Goal: Transaction & Acquisition: Purchase product/service

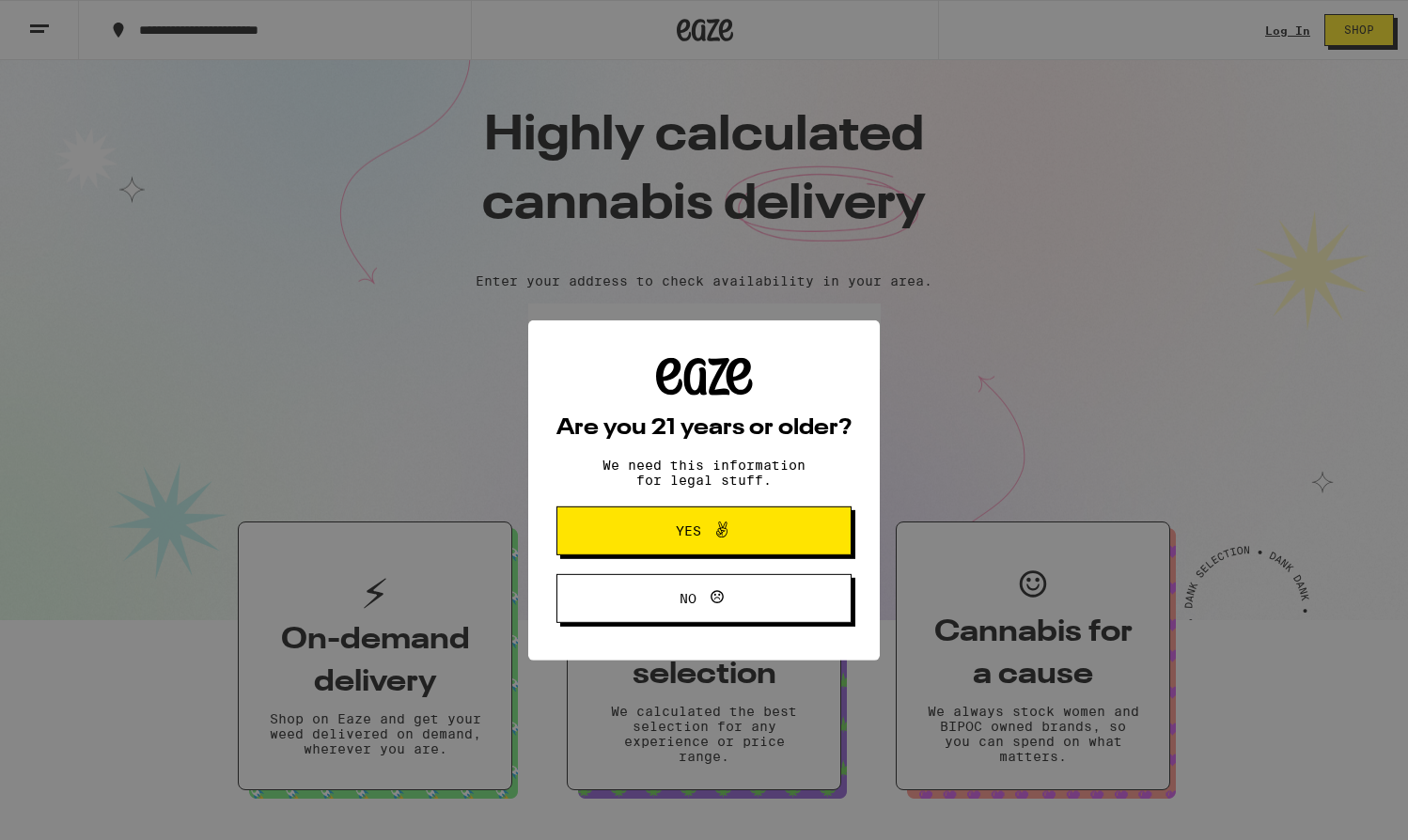
click at [586, 432] on div "Are you 21 years or older? We need this information for legal stuff. Yes No" at bounding box center [704, 420] width 295 height 265
click at [588, 450] on button "Yes" at bounding box center [704, 460] width 295 height 49
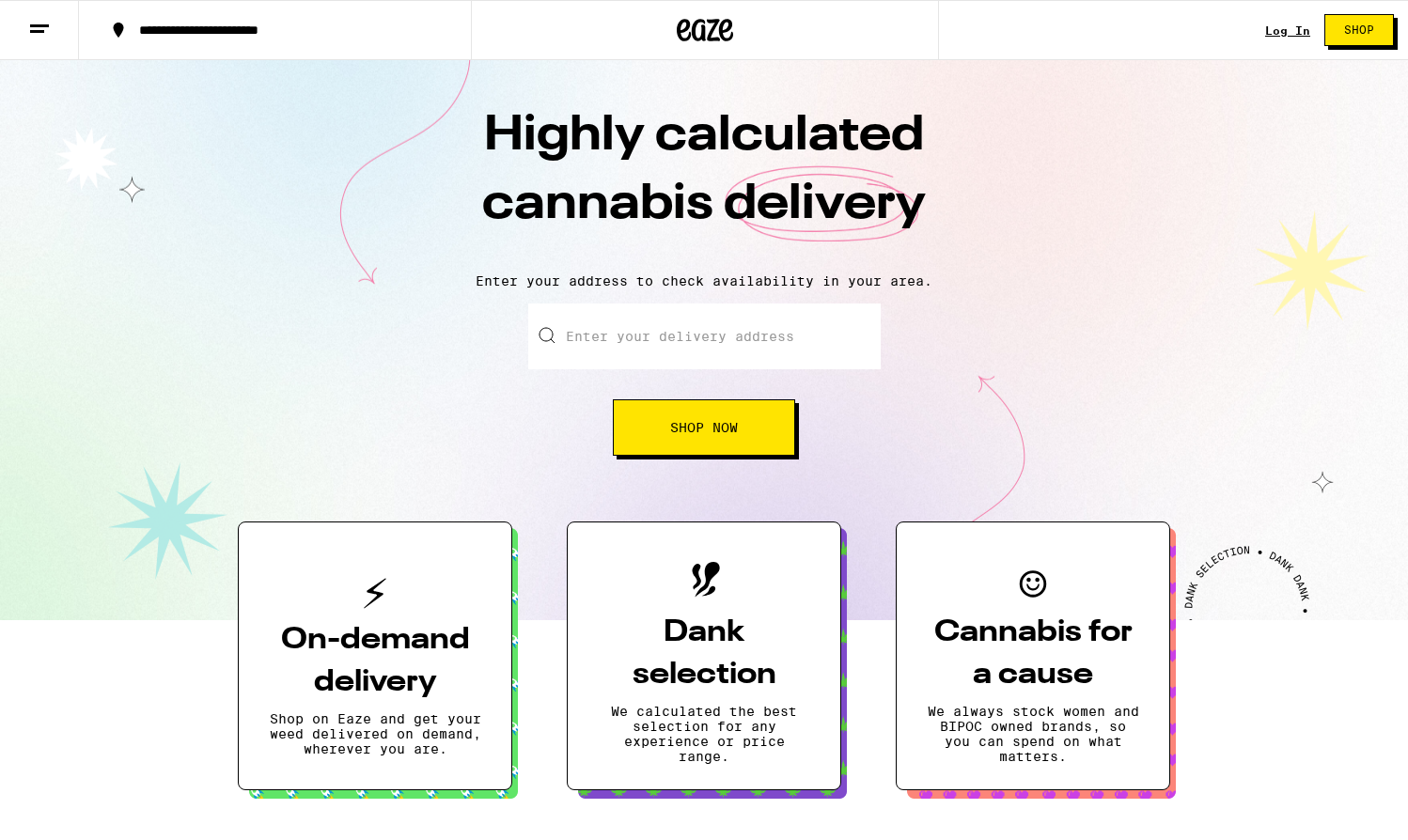
click at [1282, 28] on link "Log In" at bounding box center [1288, 31] width 46 height 12
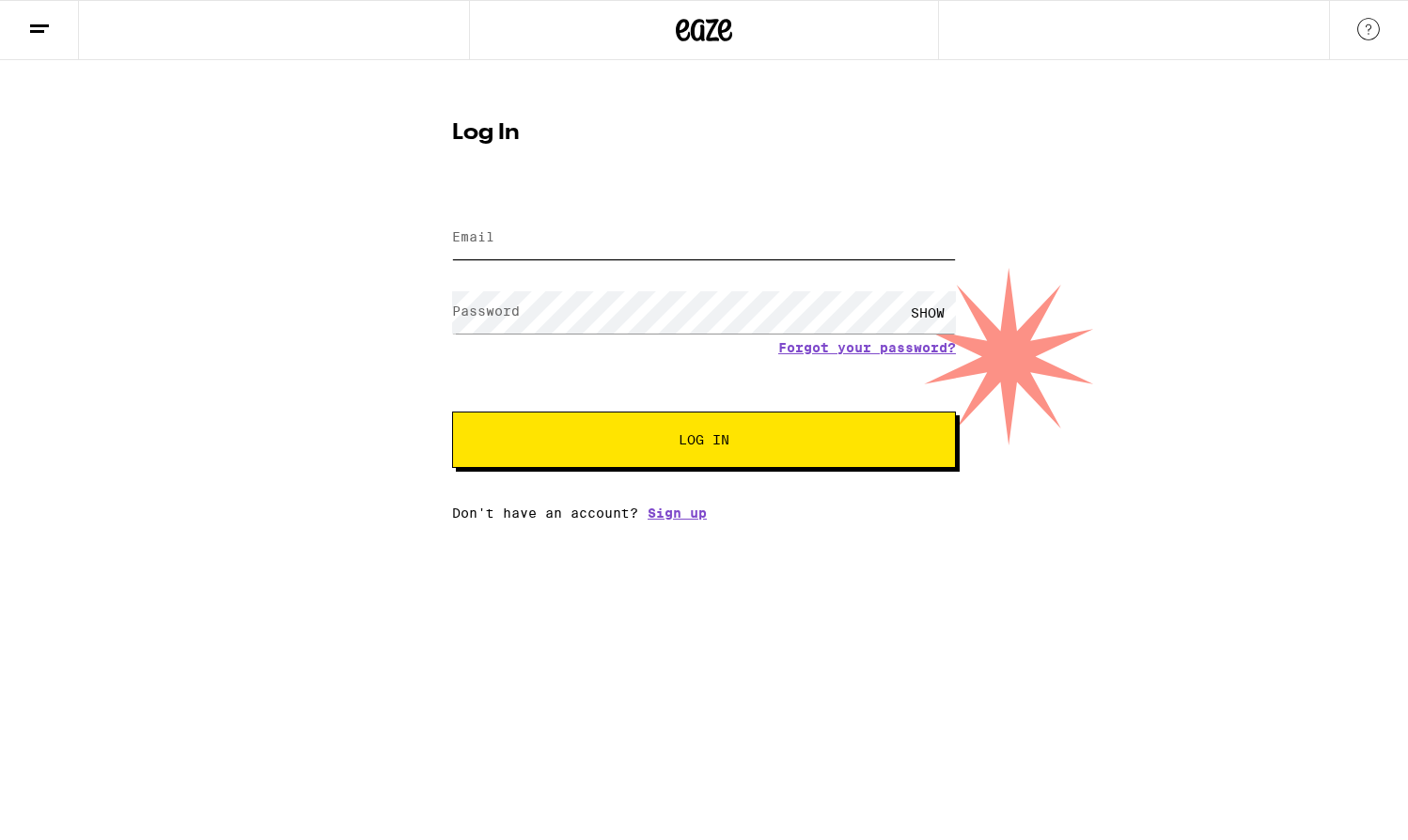
type input "[EMAIL_ADDRESS][PERSON_NAME][DOMAIN_NAME]"
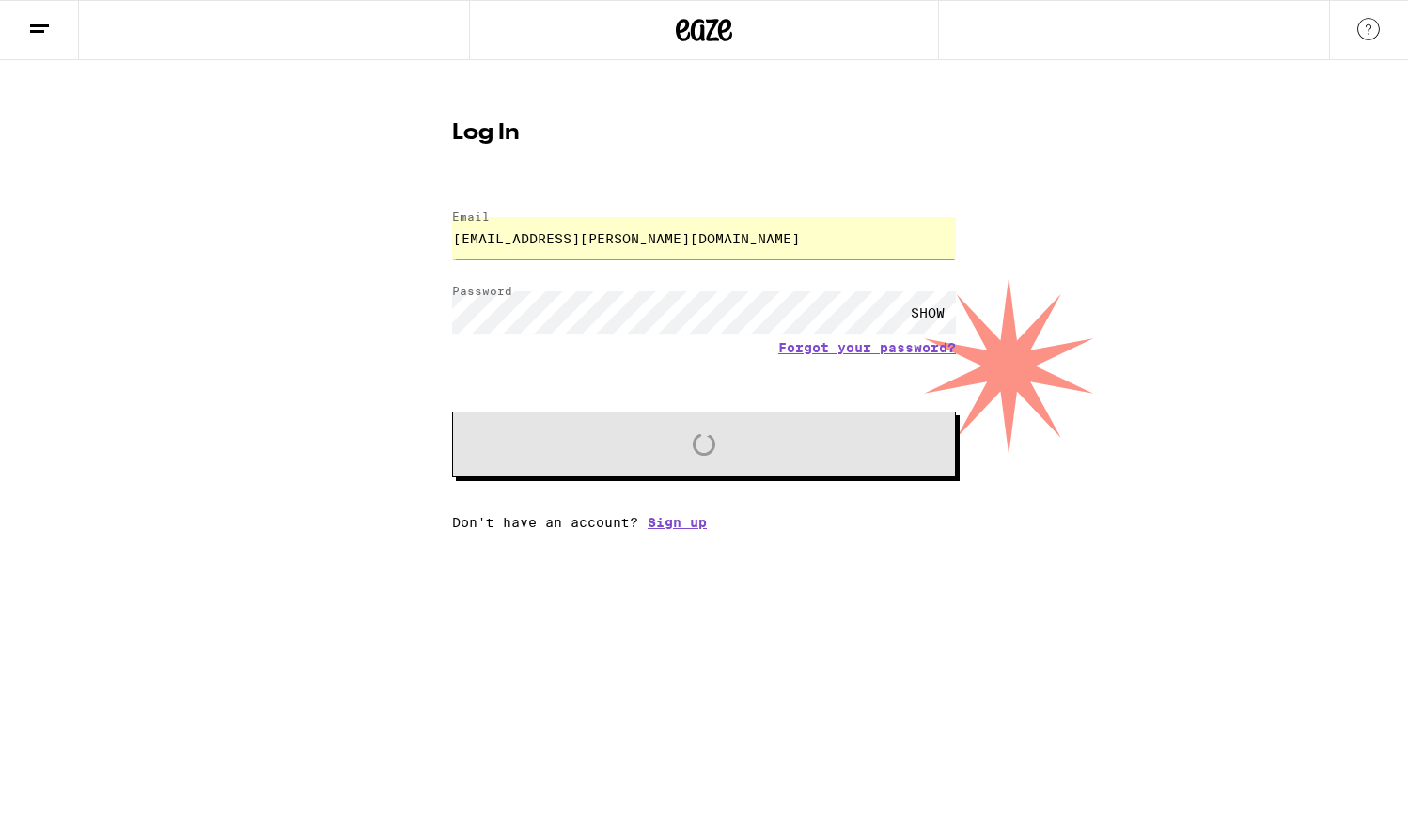
click at [777, 225] on input "[EMAIL_ADDRESS][PERSON_NAME][DOMAIN_NAME]" at bounding box center [704, 238] width 503 height 43
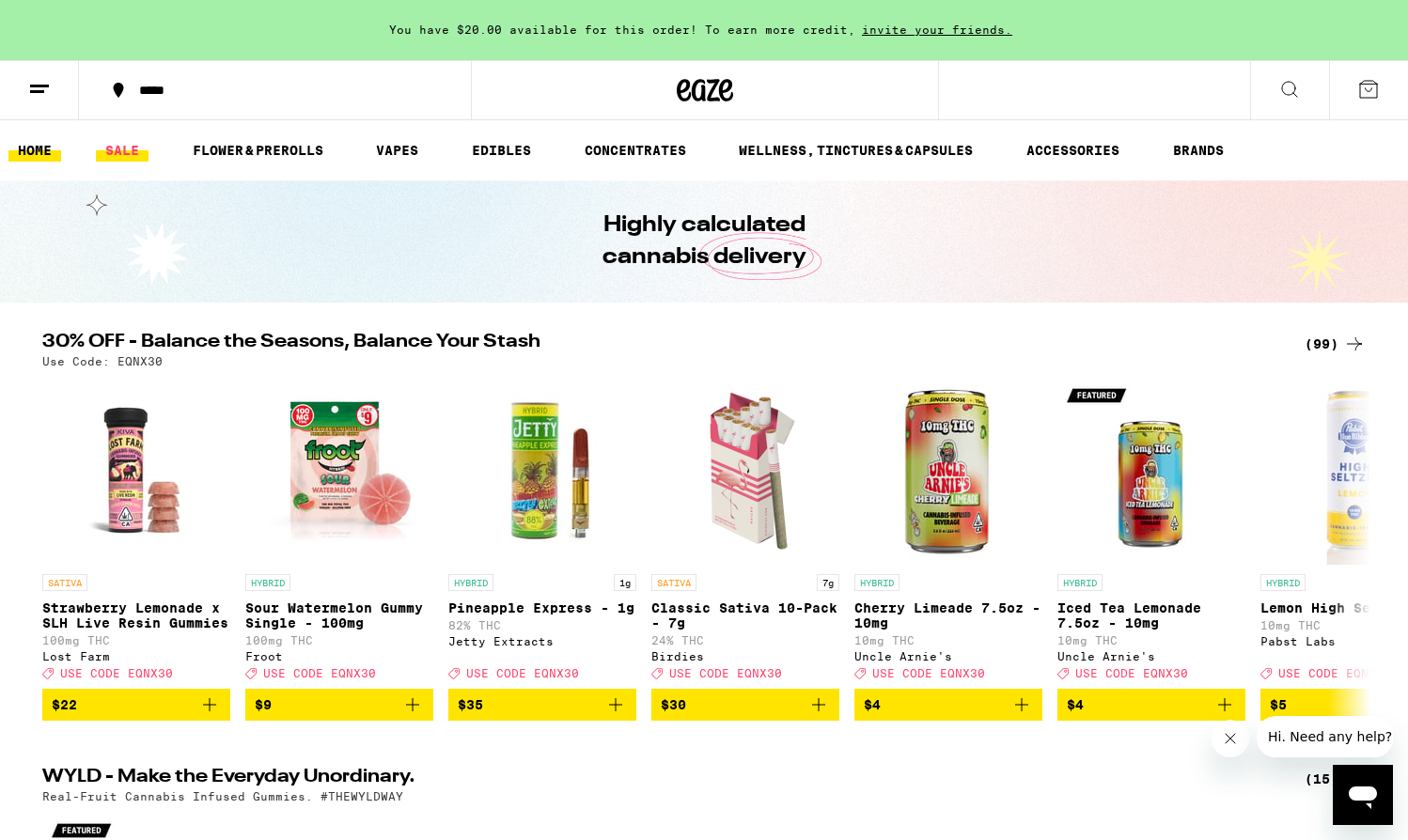
click at [118, 152] on link "SALE" at bounding box center [122, 150] width 53 height 23
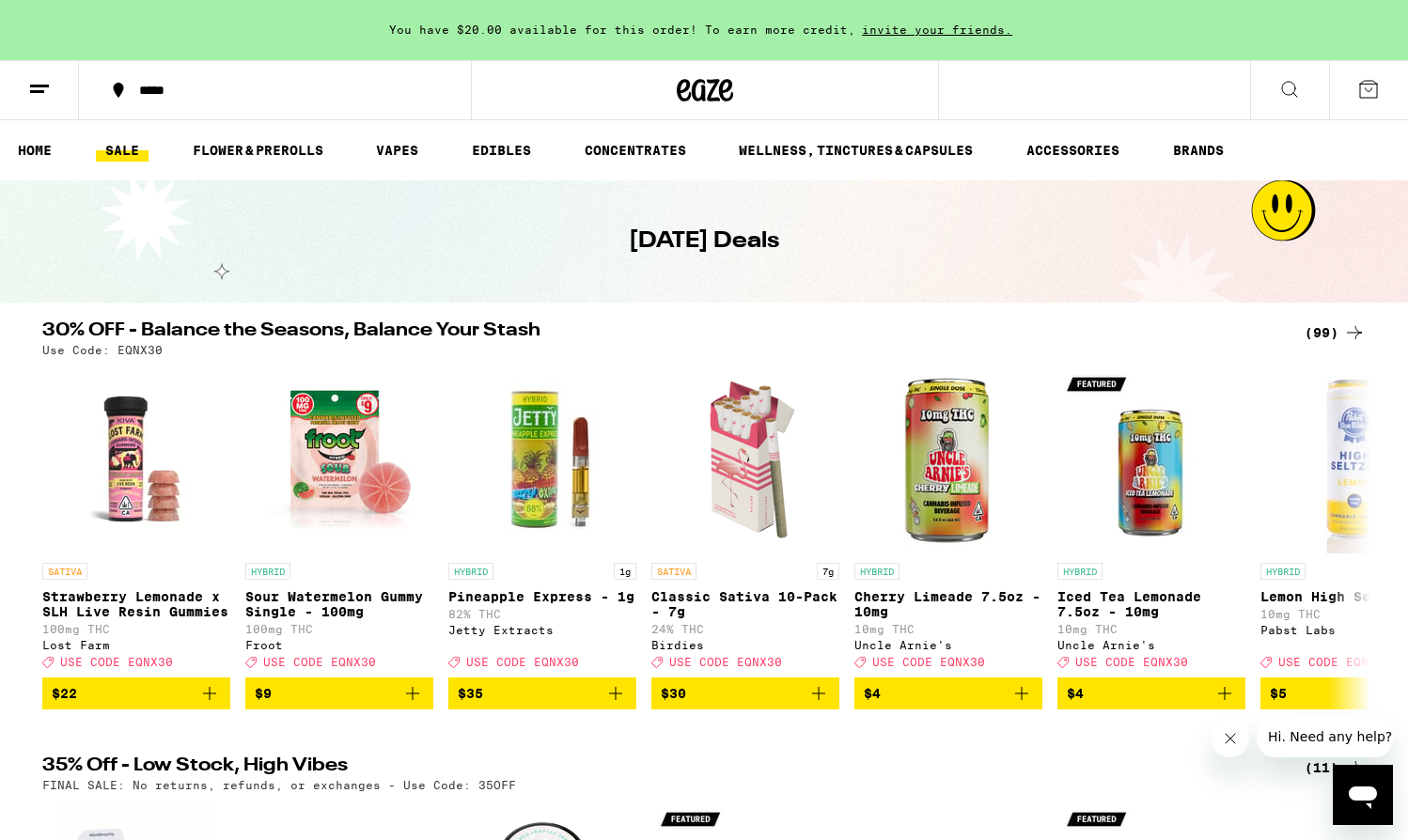
click at [1339, 333] on div "(99)" at bounding box center [1336, 332] width 61 height 23
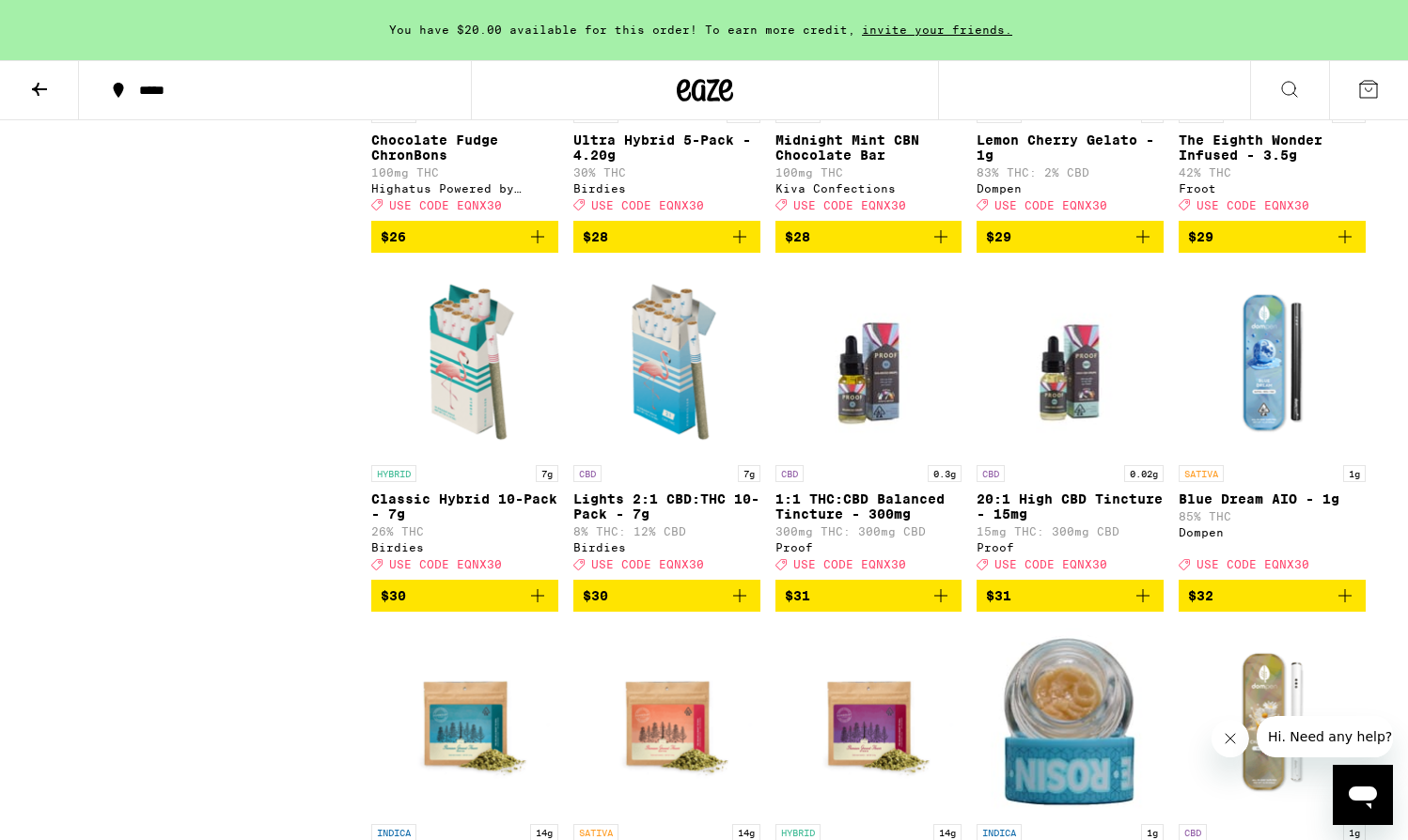
scroll to position [4025, 0]
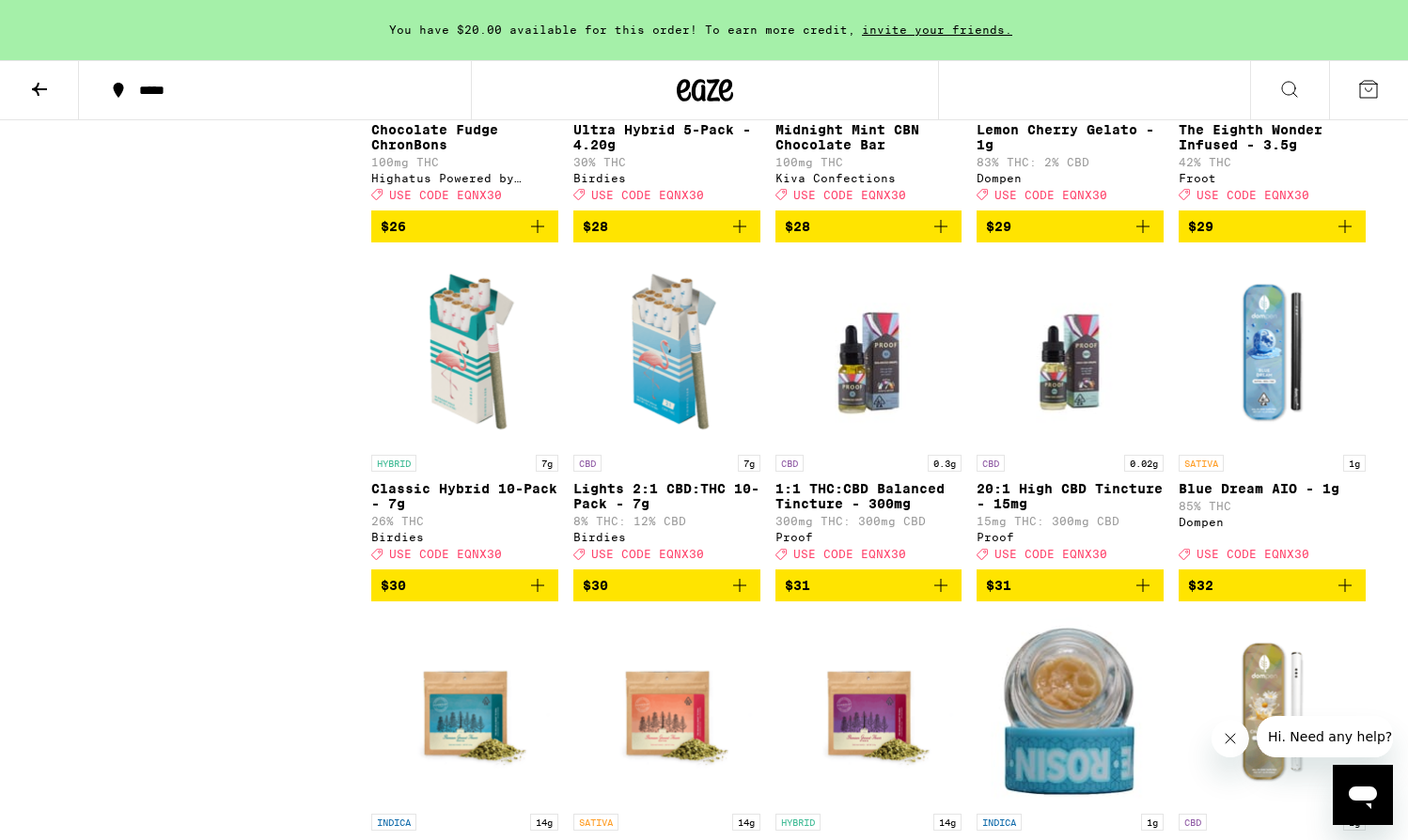
click at [539, 596] on icon "Add to bag" at bounding box center [537, 585] width 23 height 23
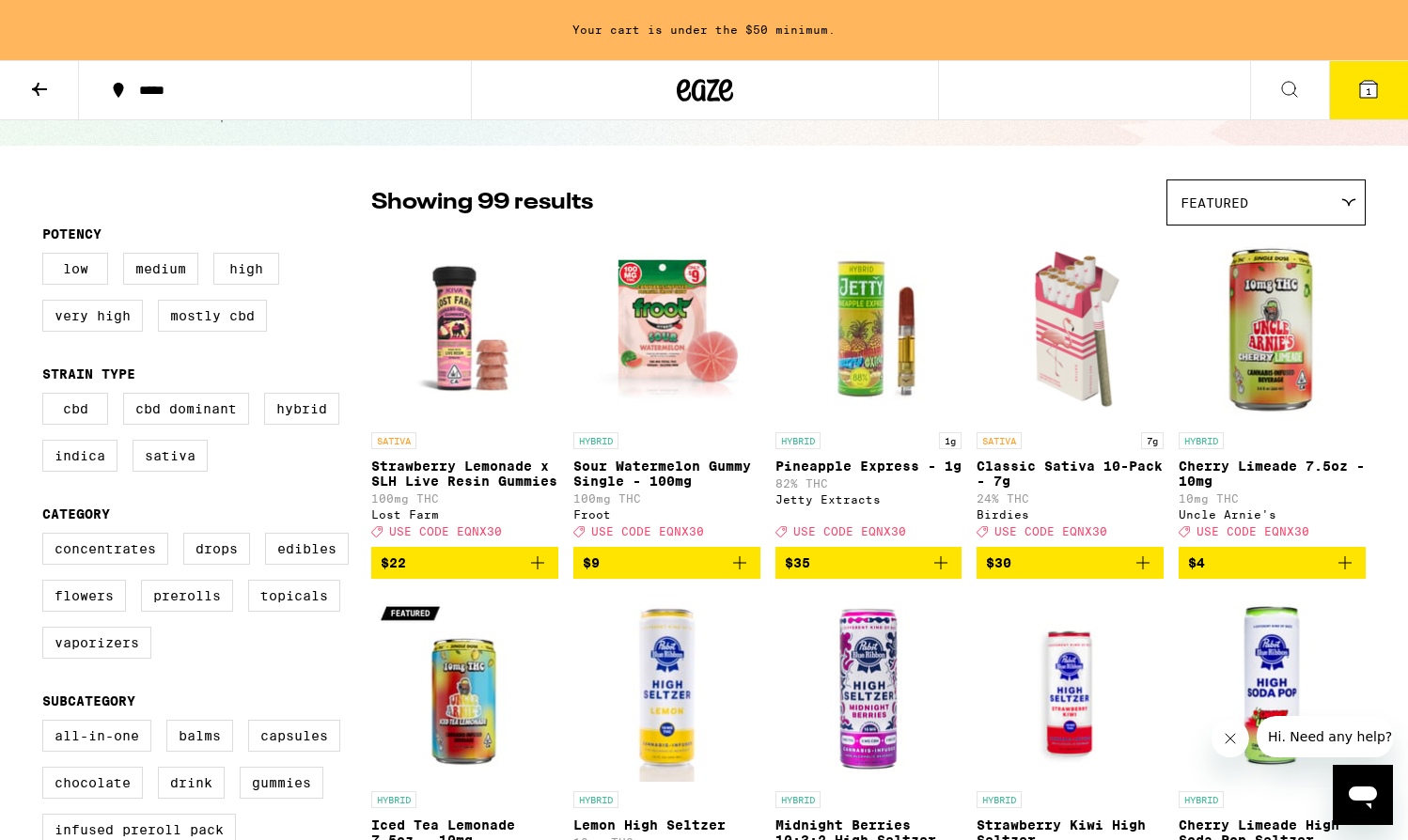
scroll to position [0, 0]
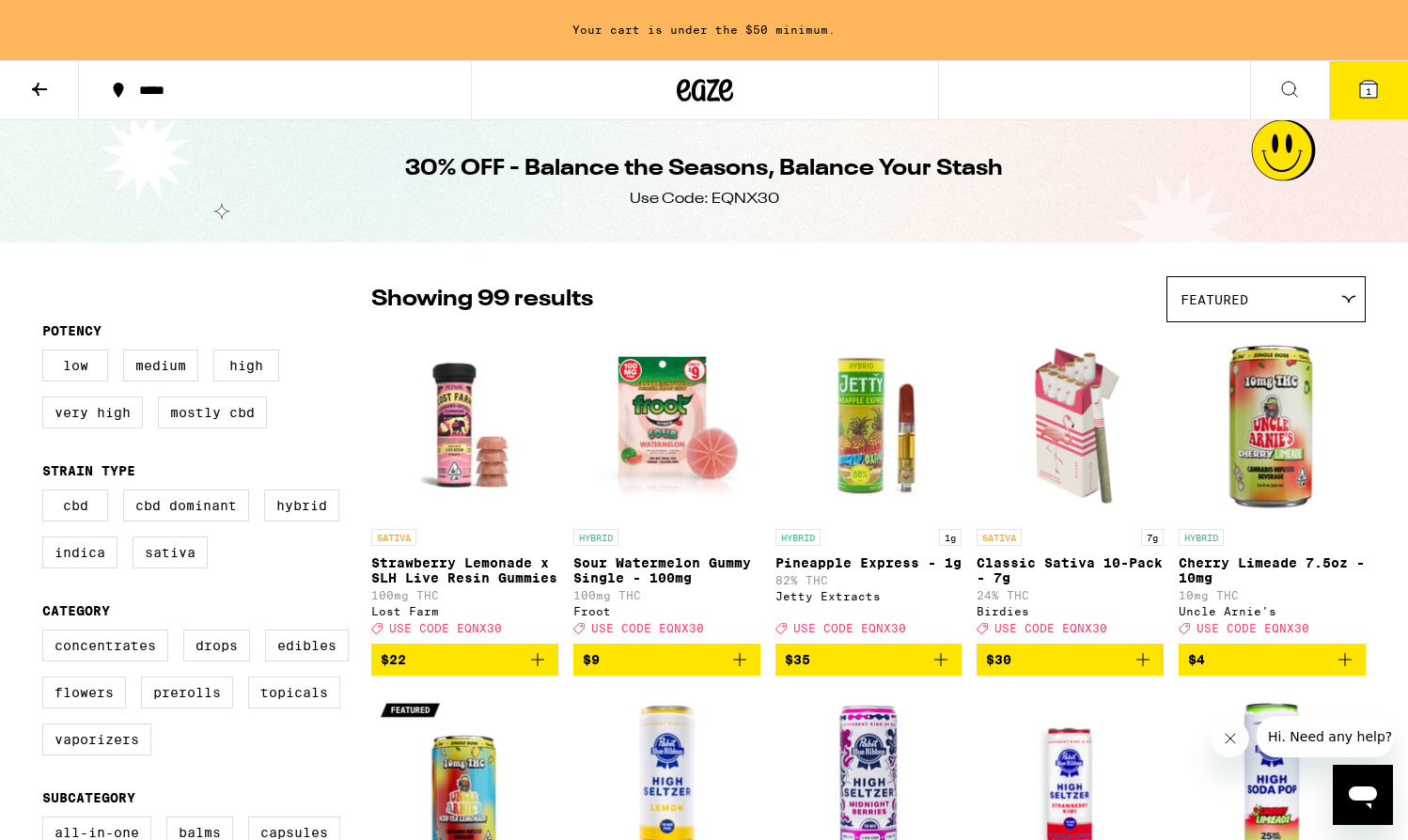
click at [1281, 84] on icon at bounding box center [1289, 89] width 23 height 23
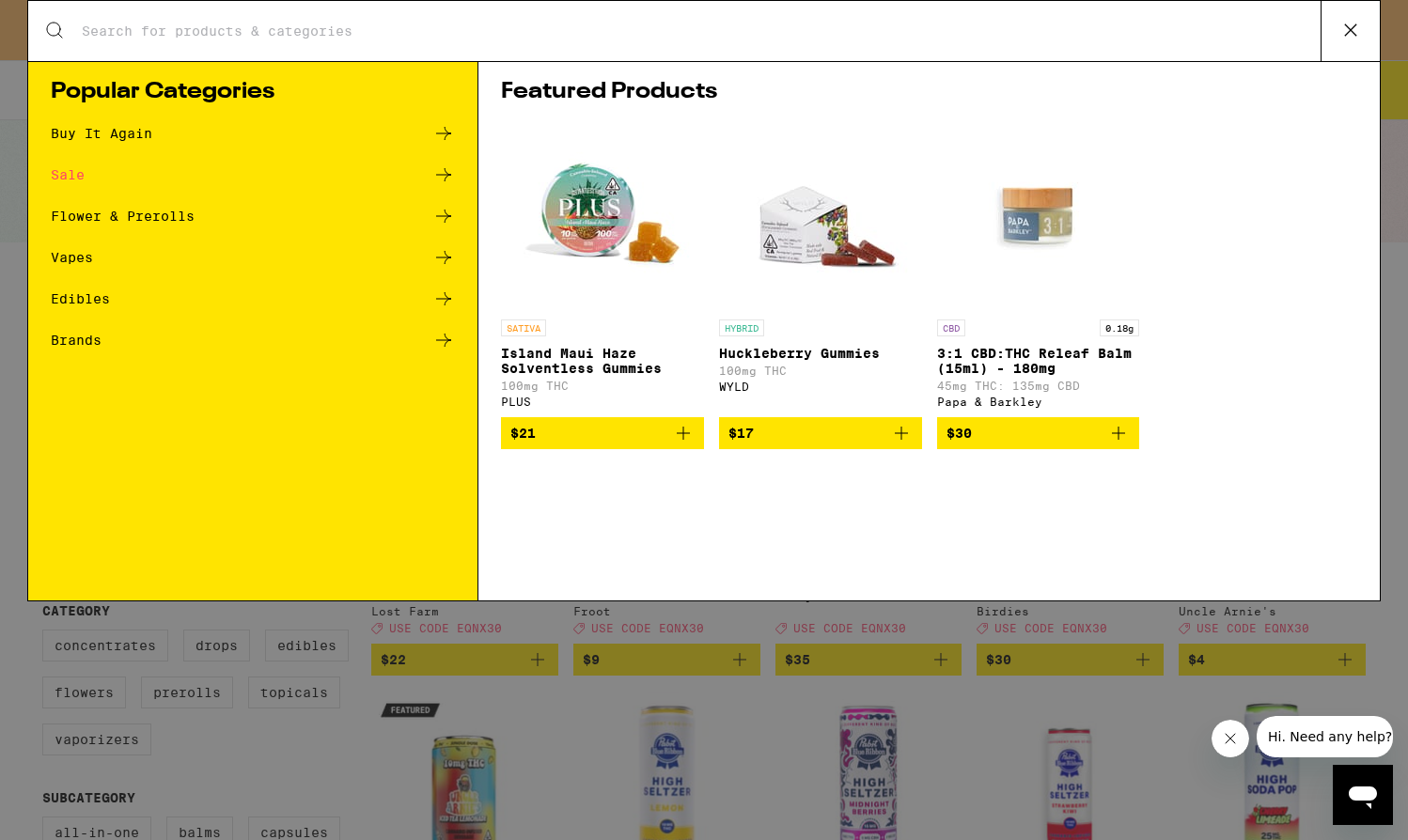
click at [534, 54] on div "Search for Products" at bounding box center [704, 31] width 1352 height 60
click at [534, 38] on input "Search for Products" at bounding box center [701, 31] width 1240 height 17
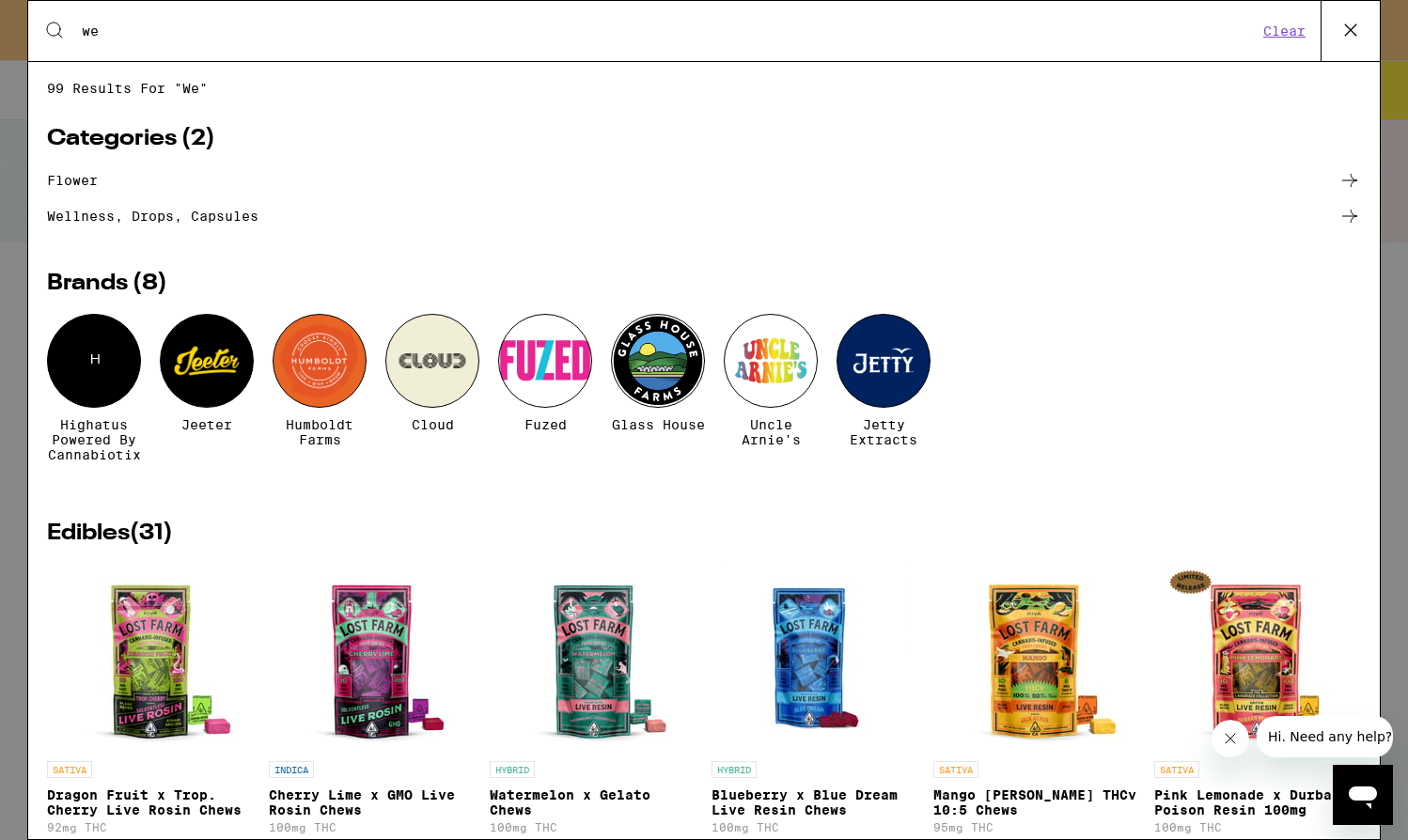
type input "w"
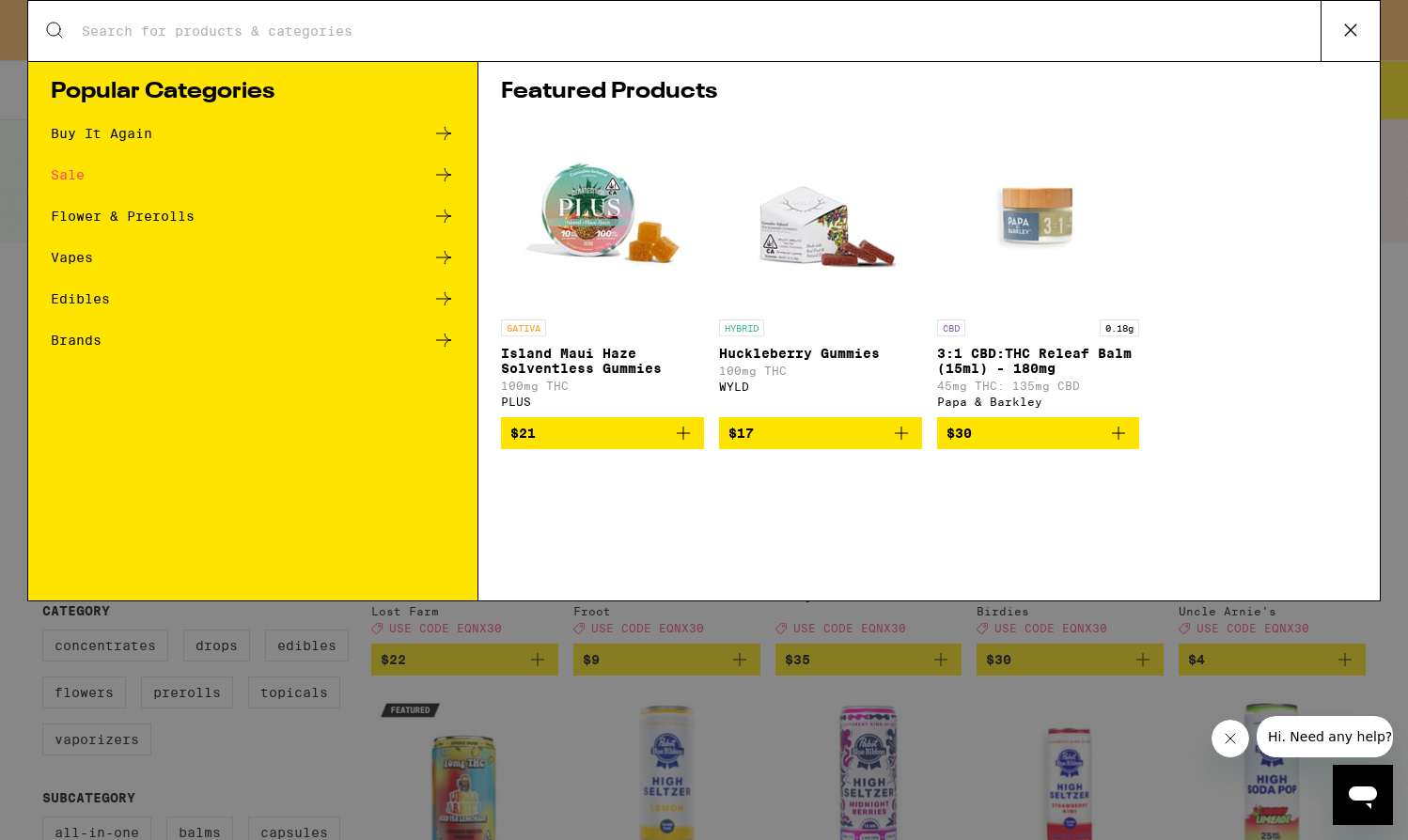
click at [52, 51] on div "Search for Products" at bounding box center [704, 31] width 1352 height 60
click at [18, 70] on div "Search for Products Popular Categories Buy It Again Sale Flower & Prerolls Vape…" at bounding box center [704, 420] width 1408 height 840
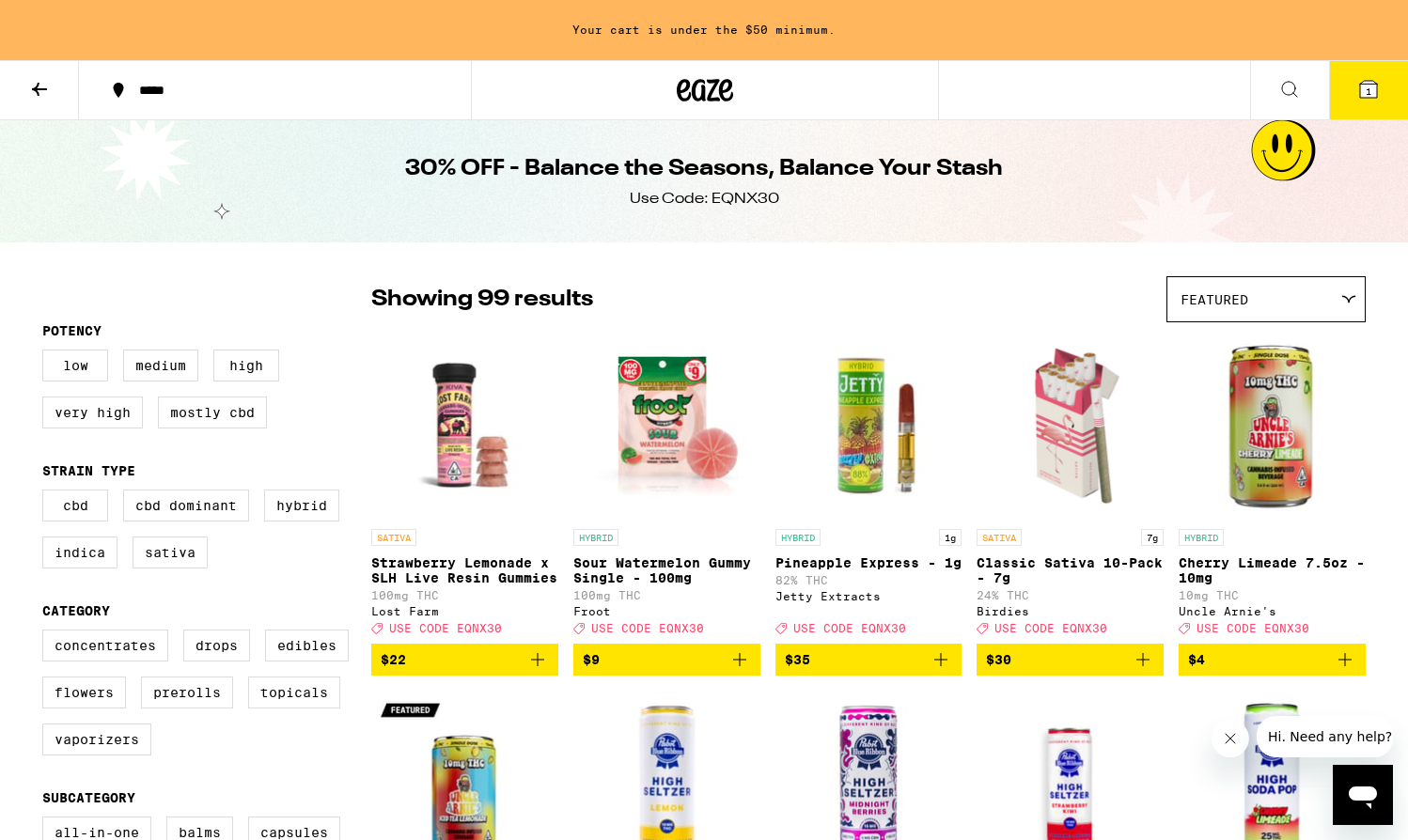
click at [44, 89] on icon at bounding box center [39, 89] width 23 height 23
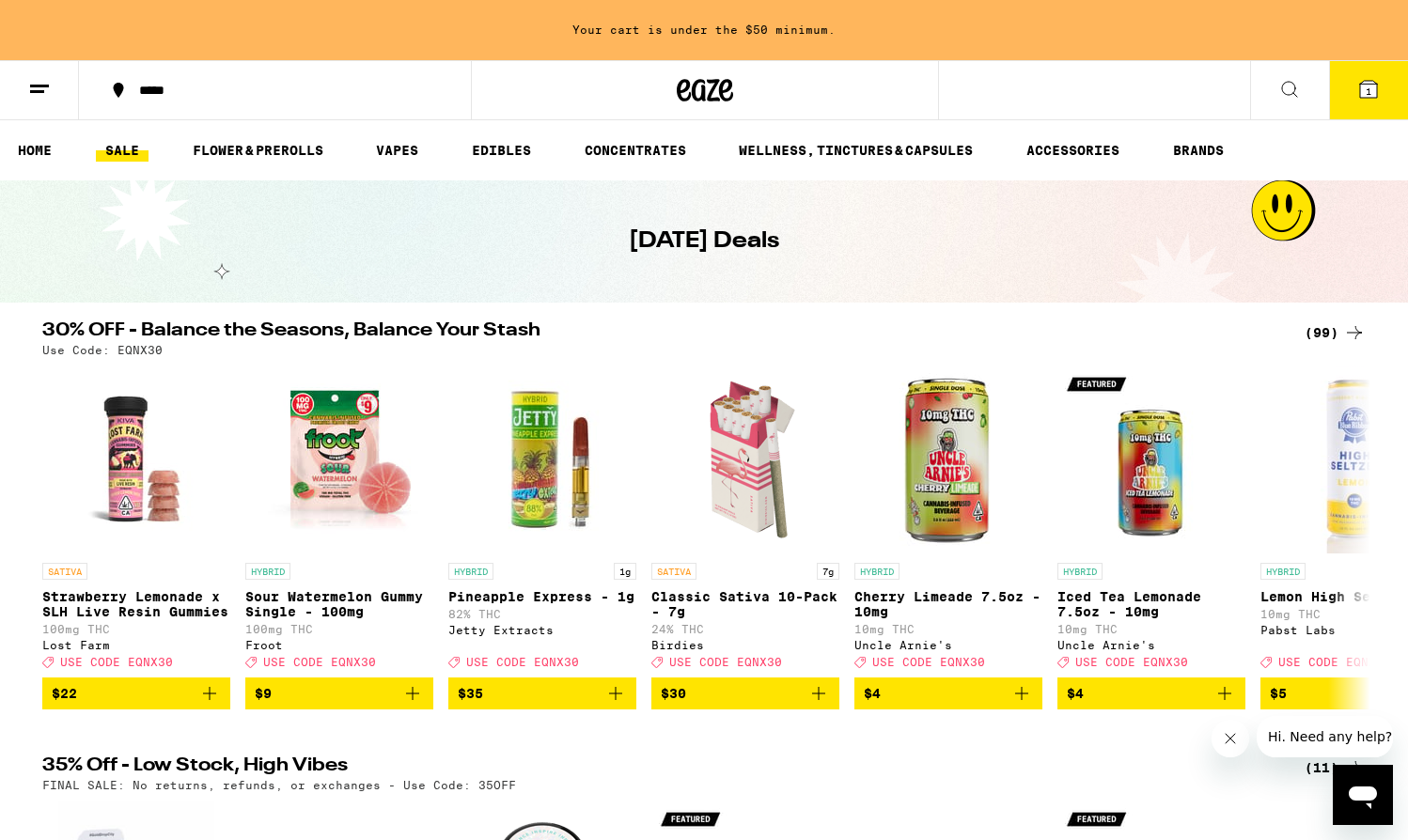
click at [1272, 85] on button at bounding box center [1290, 91] width 79 height 59
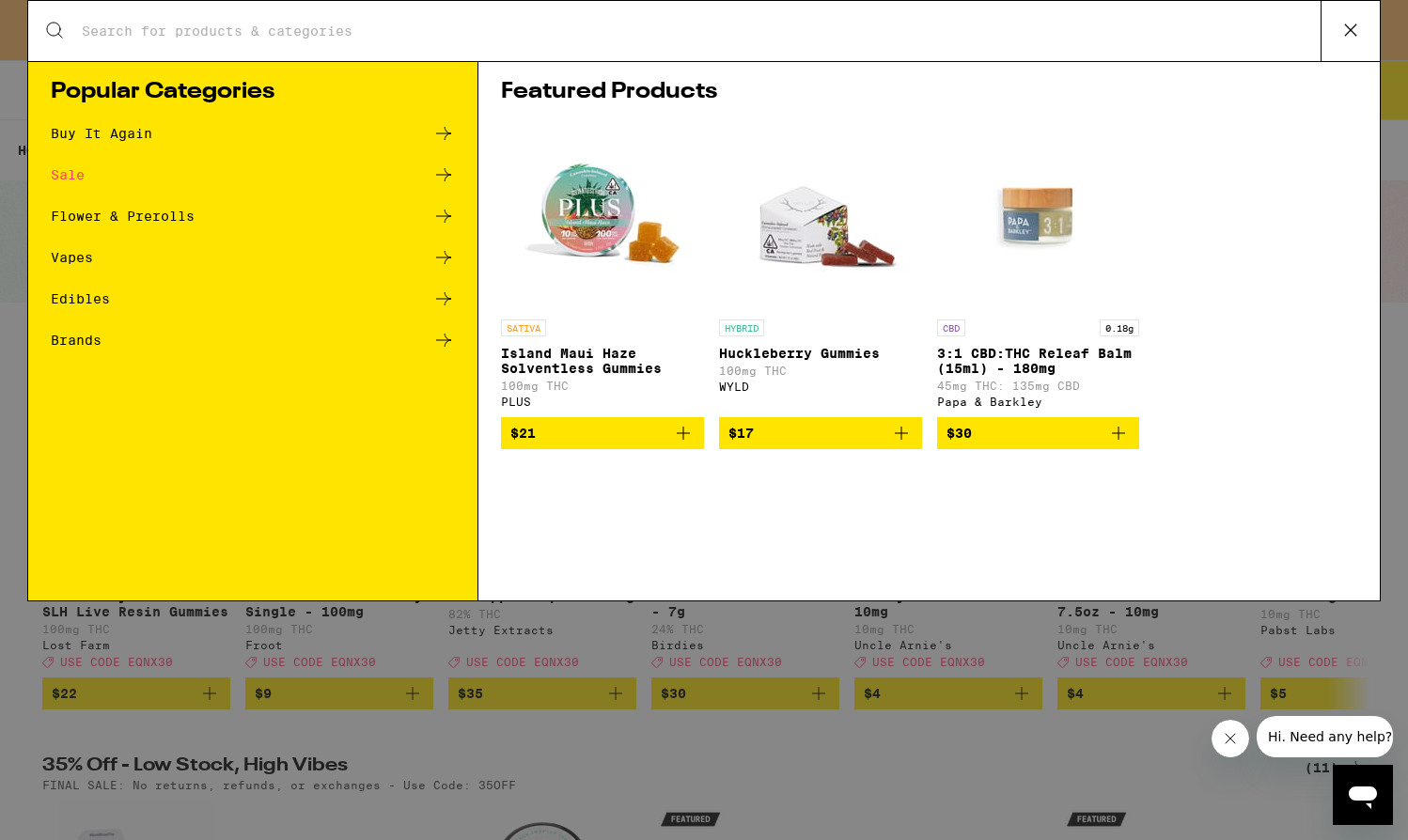
click at [809, 50] on div "Search for Products" at bounding box center [704, 31] width 1352 height 60
click at [812, 30] on input "Search for Products" at bounding box center [701, 31] width 1240 height 17
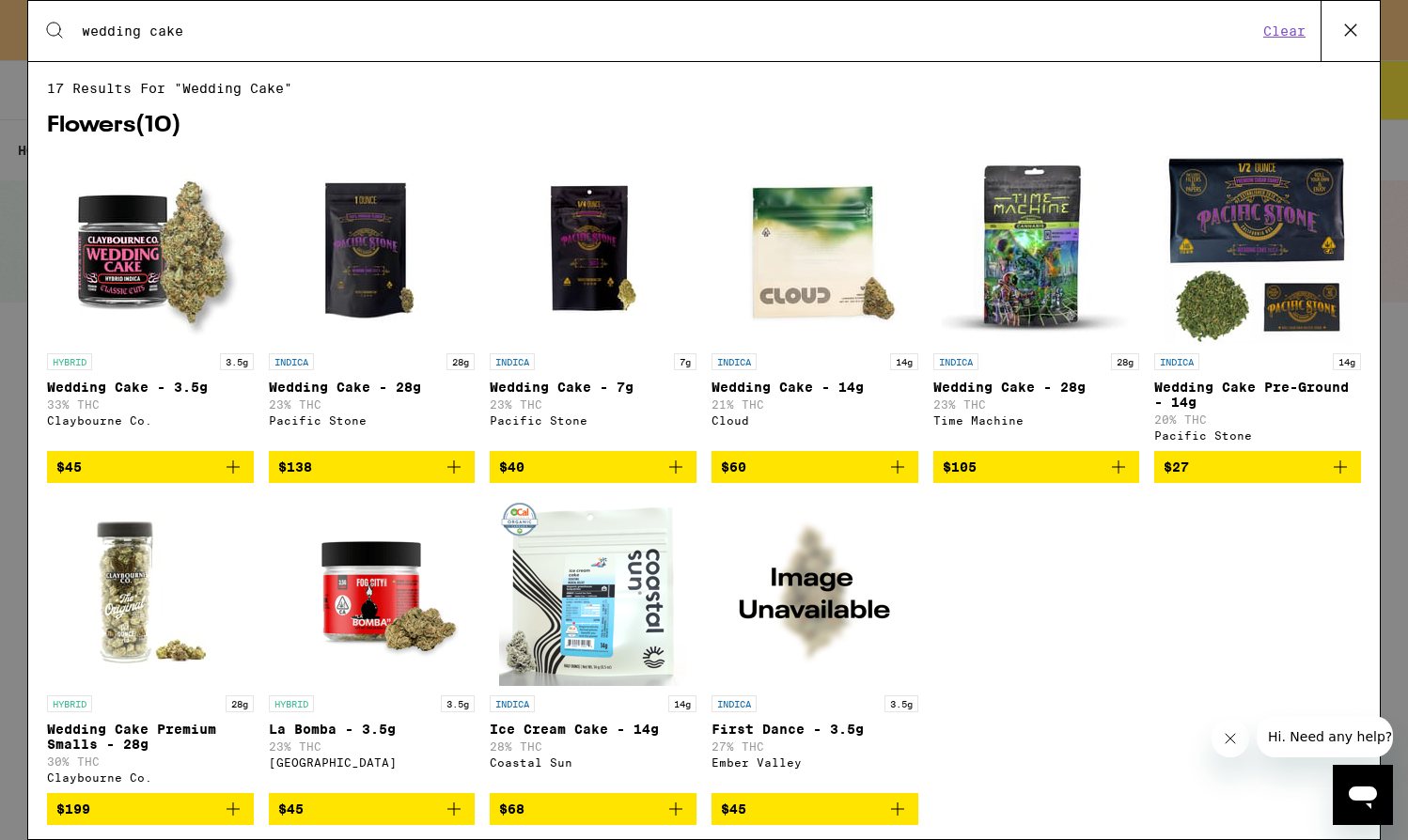
click at [411, 38] on input "wedding cake" at bounding box center [670, 31] width 1177 height 17
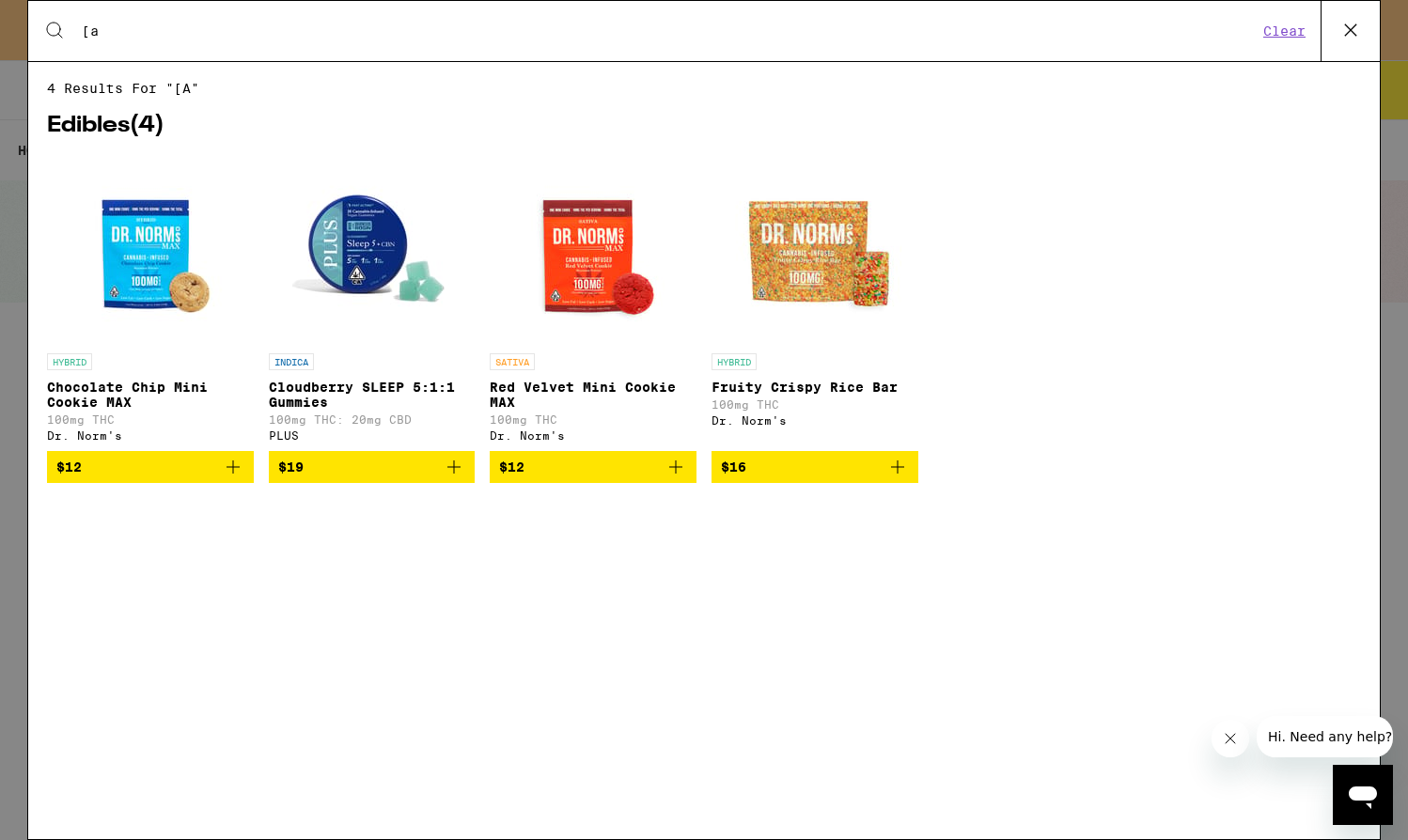
type input "["
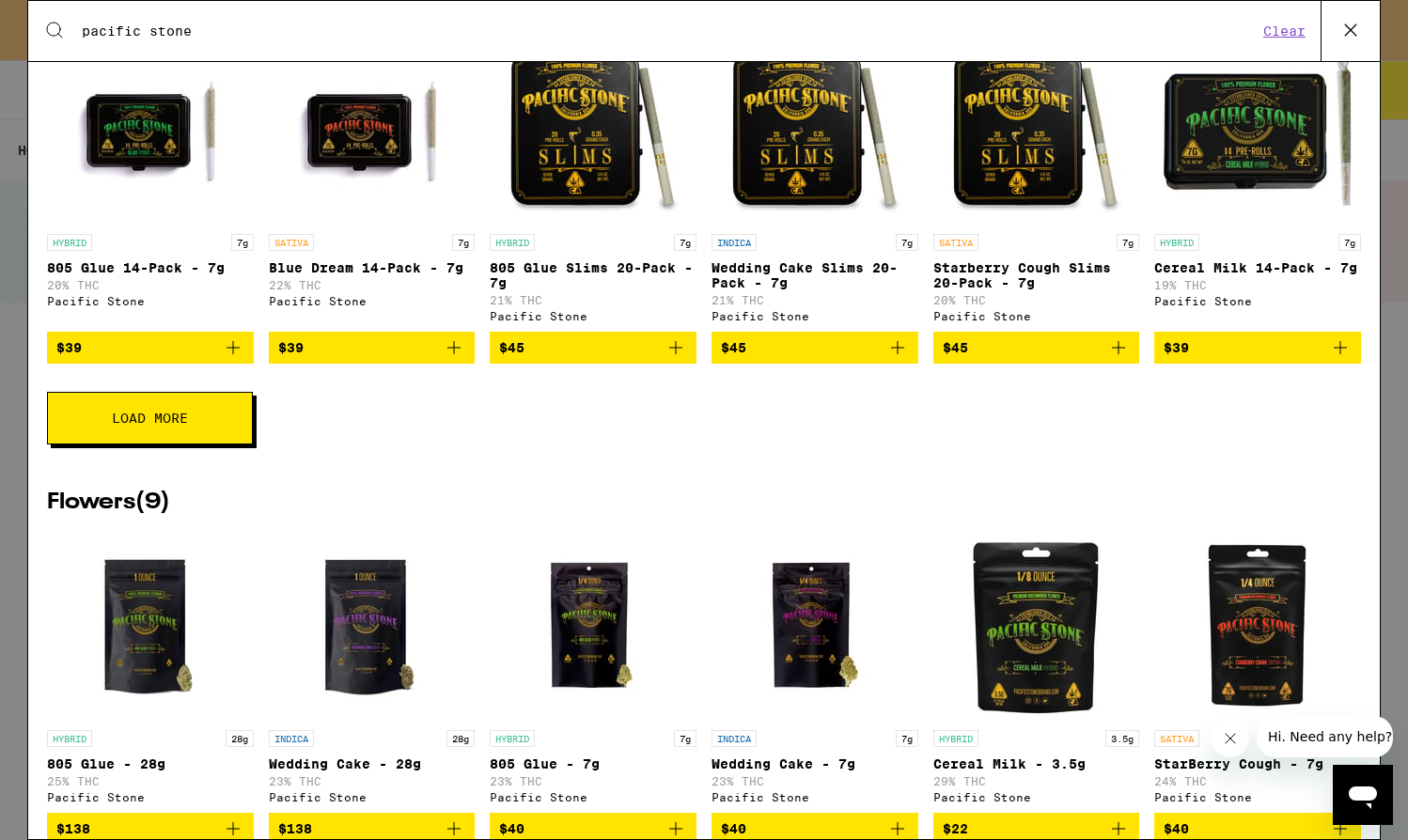
scroll to position [740, 0]
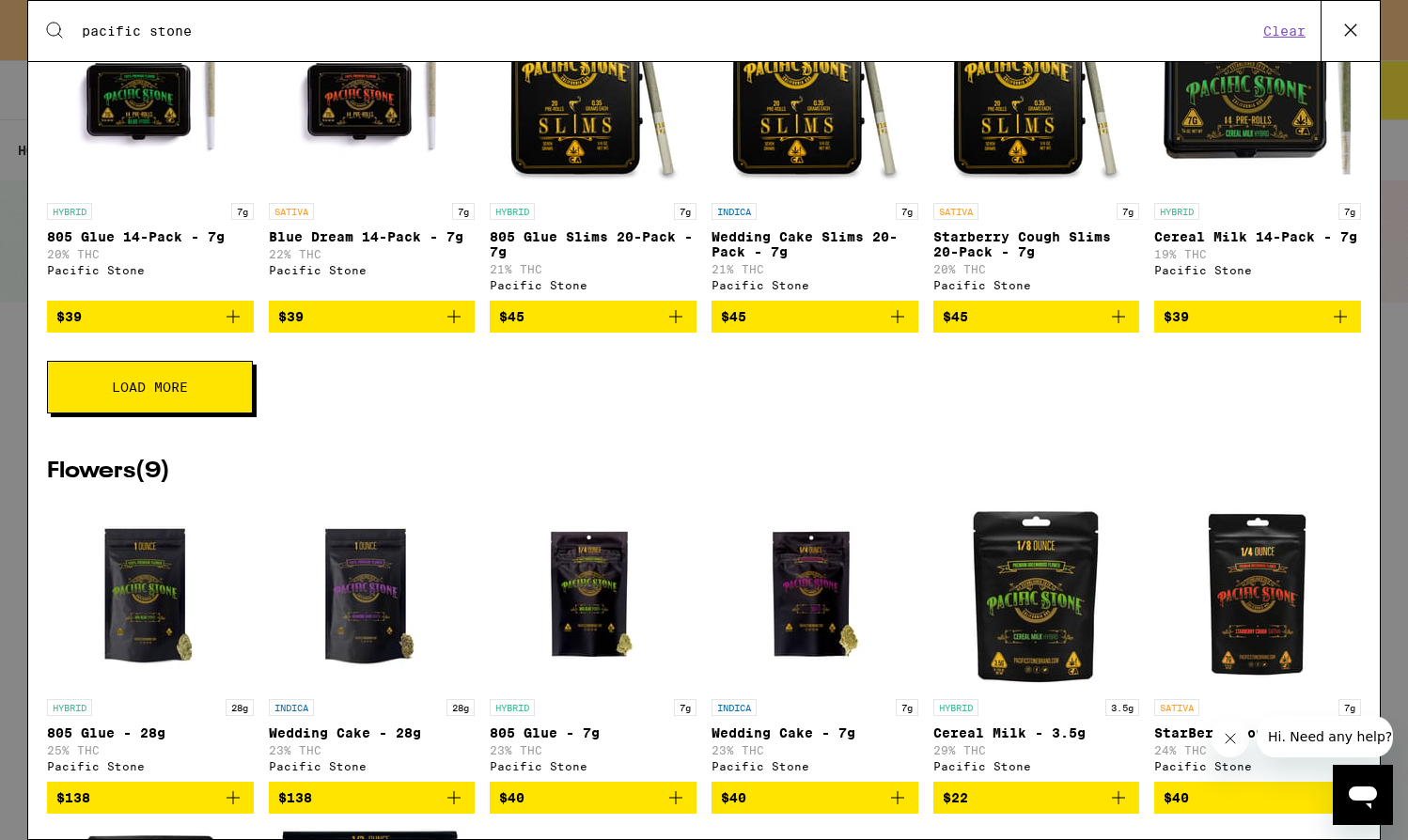
type input "pacific stone"
click at [243, 413] on button "Load More" at bounding box center [150, 386] width 206 height 52
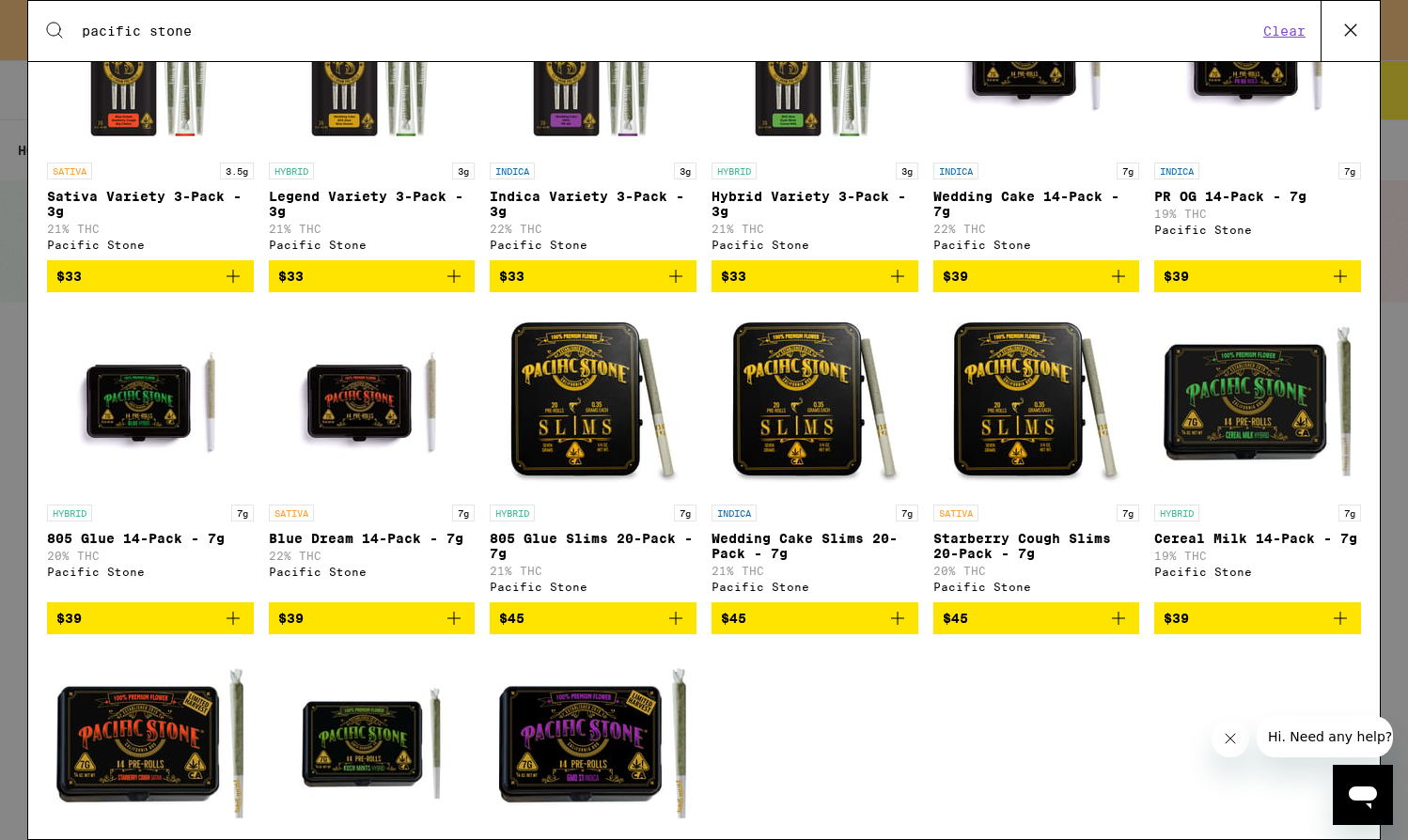
scroll to position [437, 0]
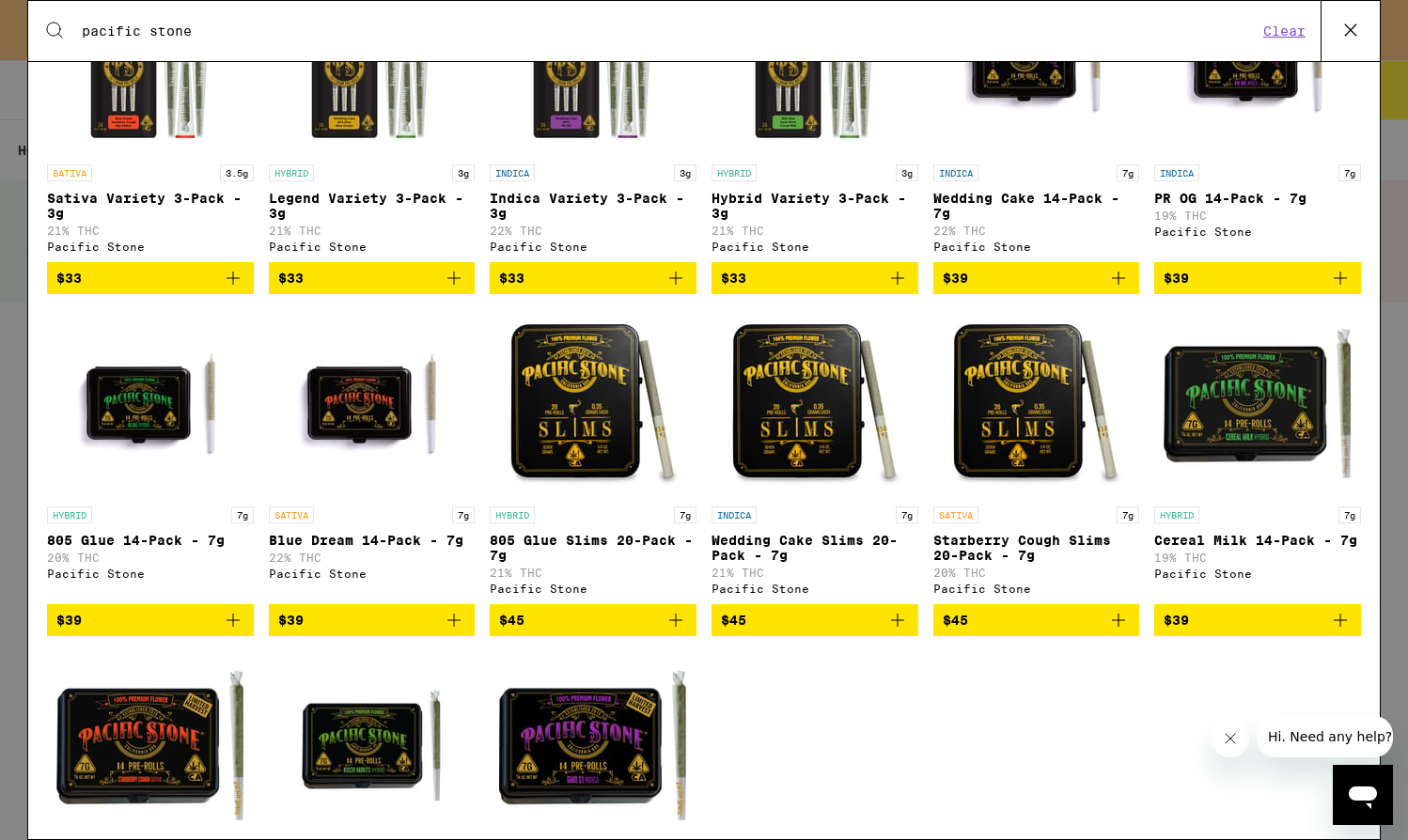
click at [898, 631] on icon "Add to bag" at bounding box center [897, 620] width 23 height 23
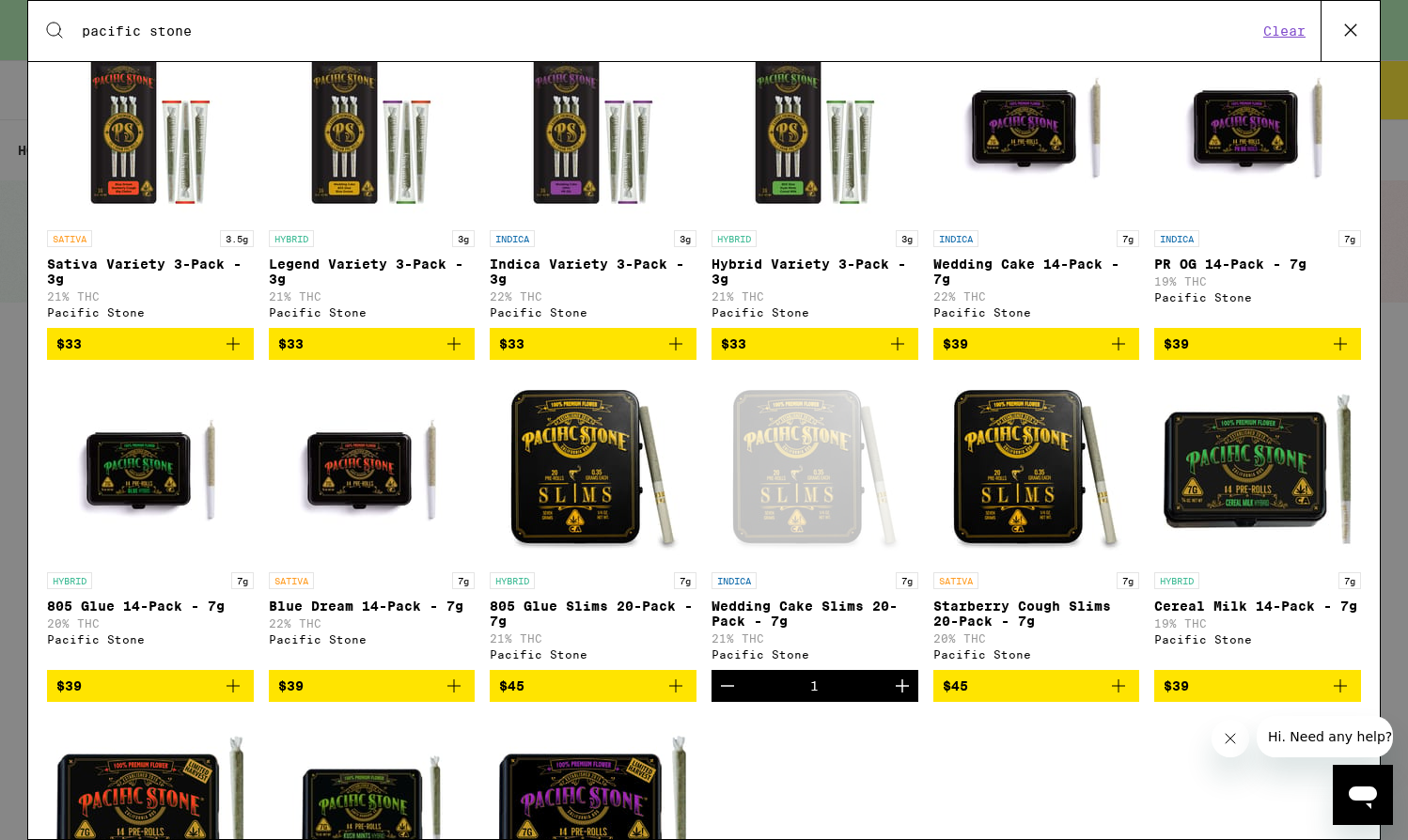
scroll to position [667, 0]
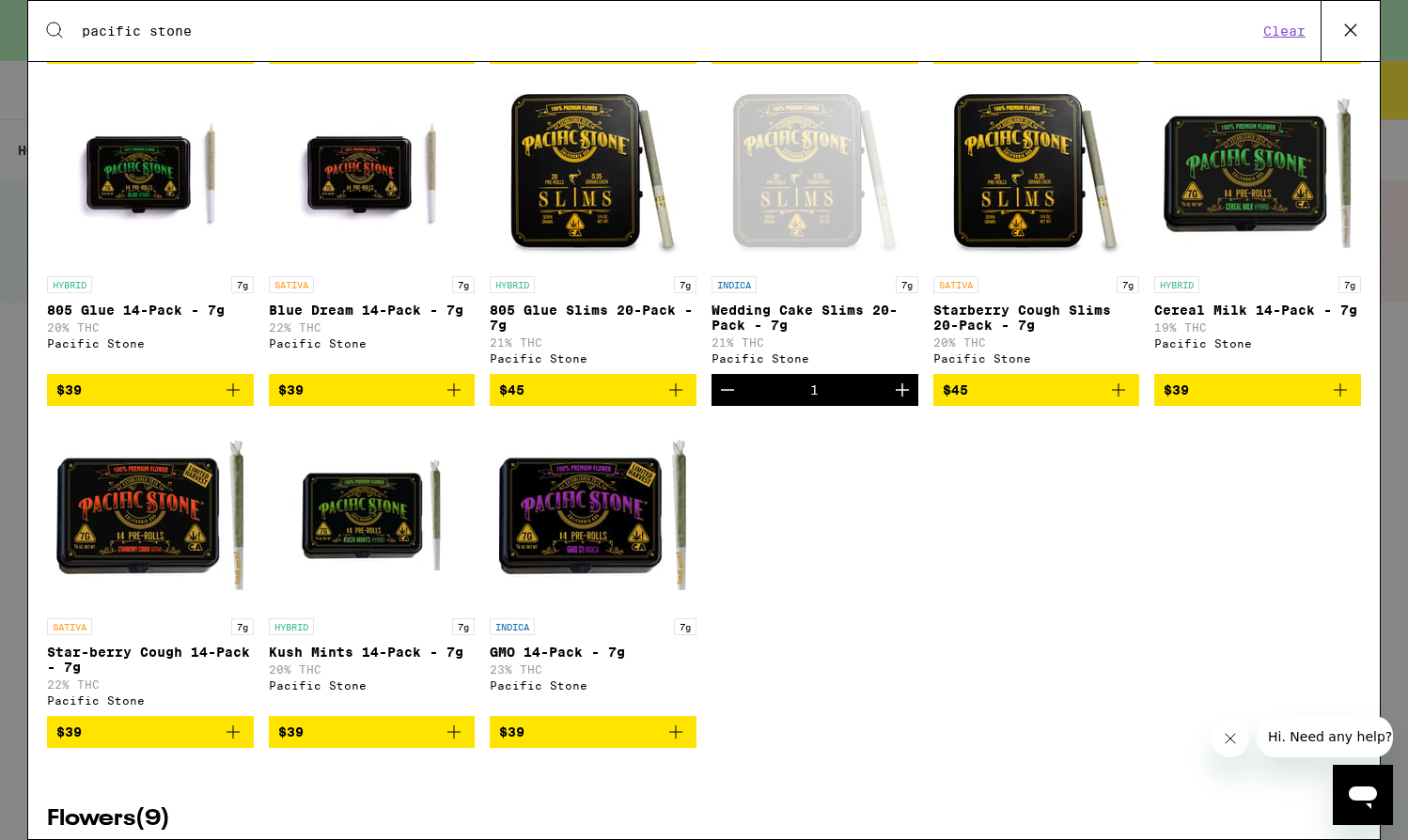
click at [1351, 28] on icon at bounding box center [1351, 30] width 28 height 28
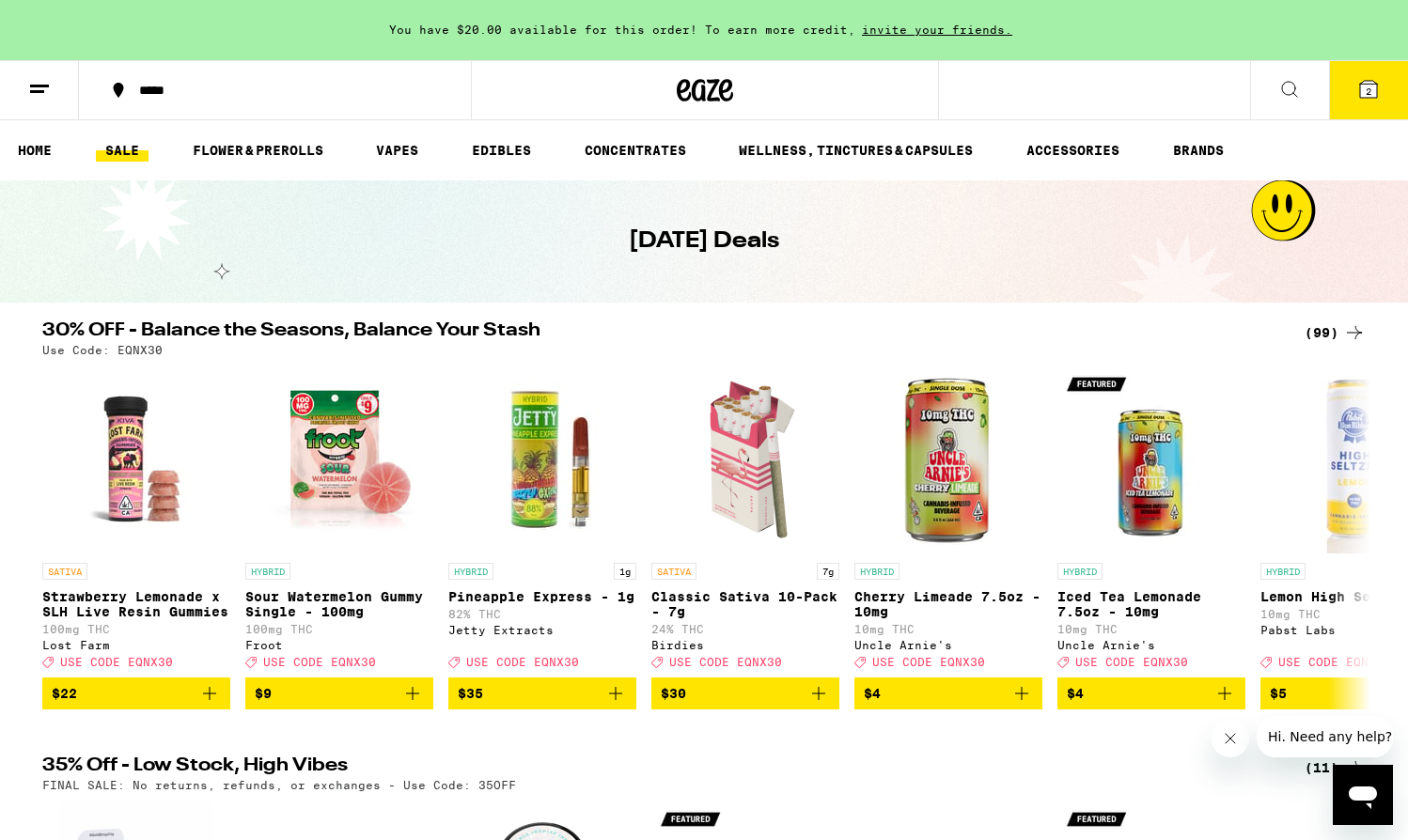
click at [1357, 90] on icon at bounding box center [1368, 89] width 23 height 23
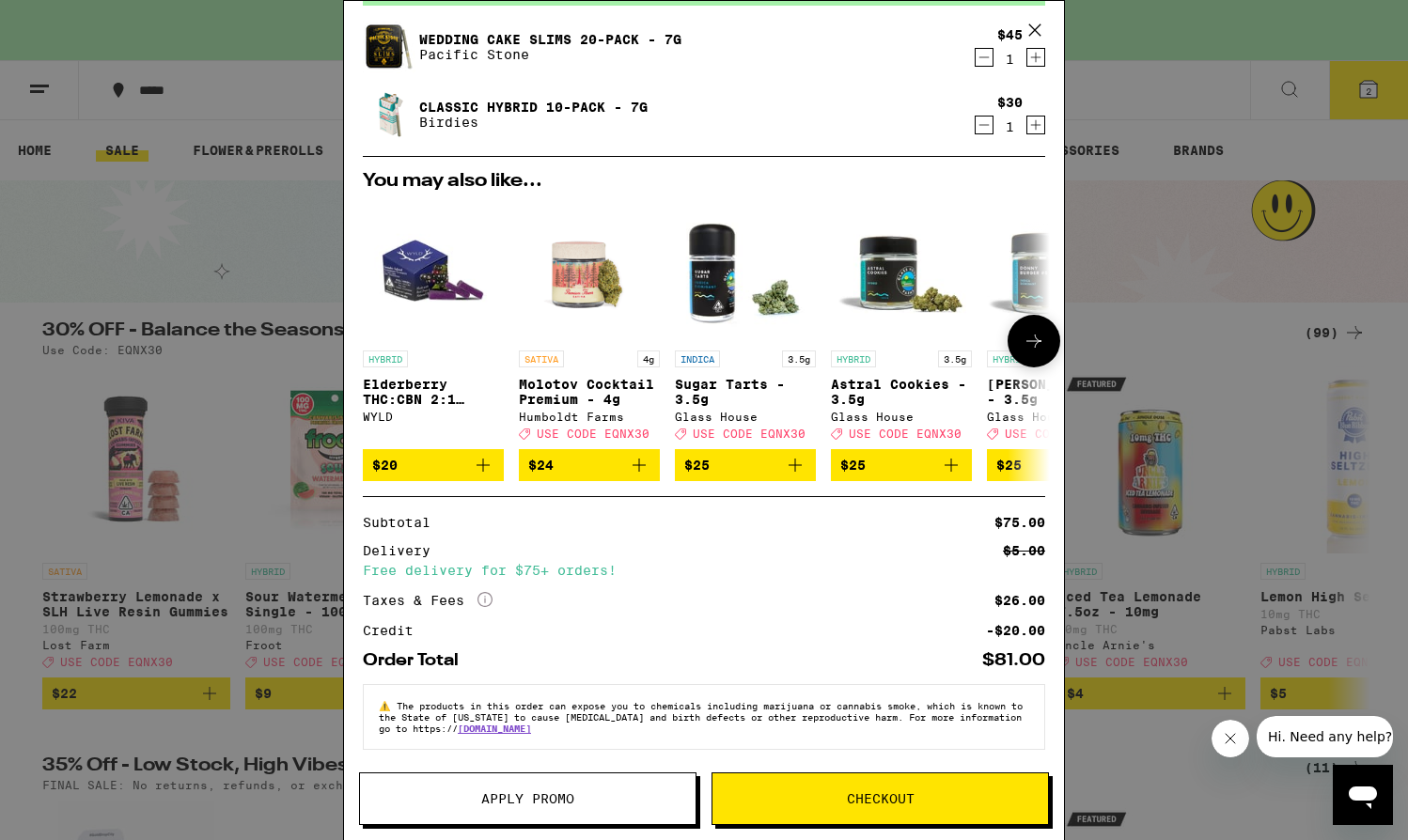
scroll to position [119, 0]
click at [504, 794] on span "Apply Promo" at bounding box center [528, 798] width 93 height 13
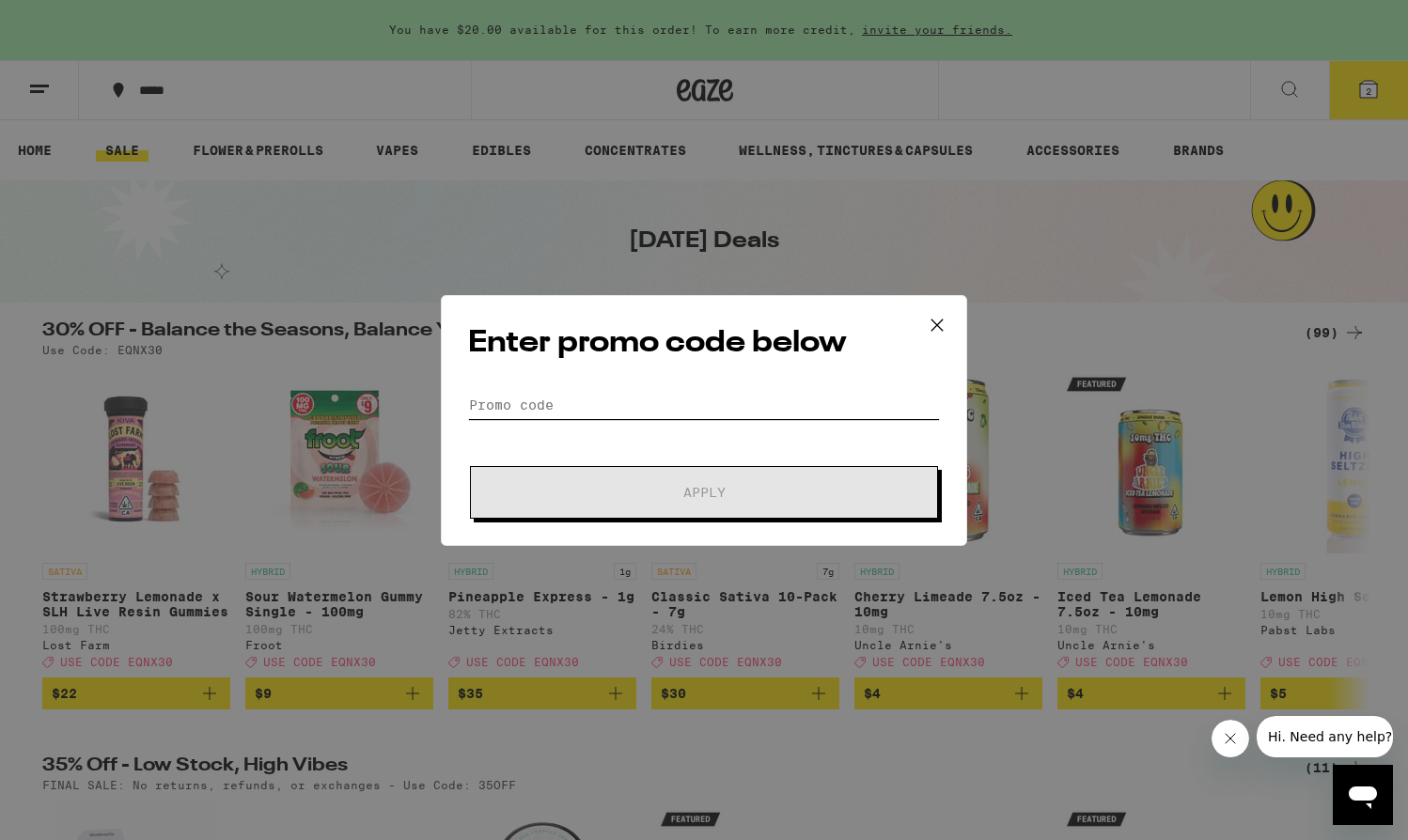
click at [565, 409] on input "Promo Code" at bounding box center [704, 405] width 472 height 28
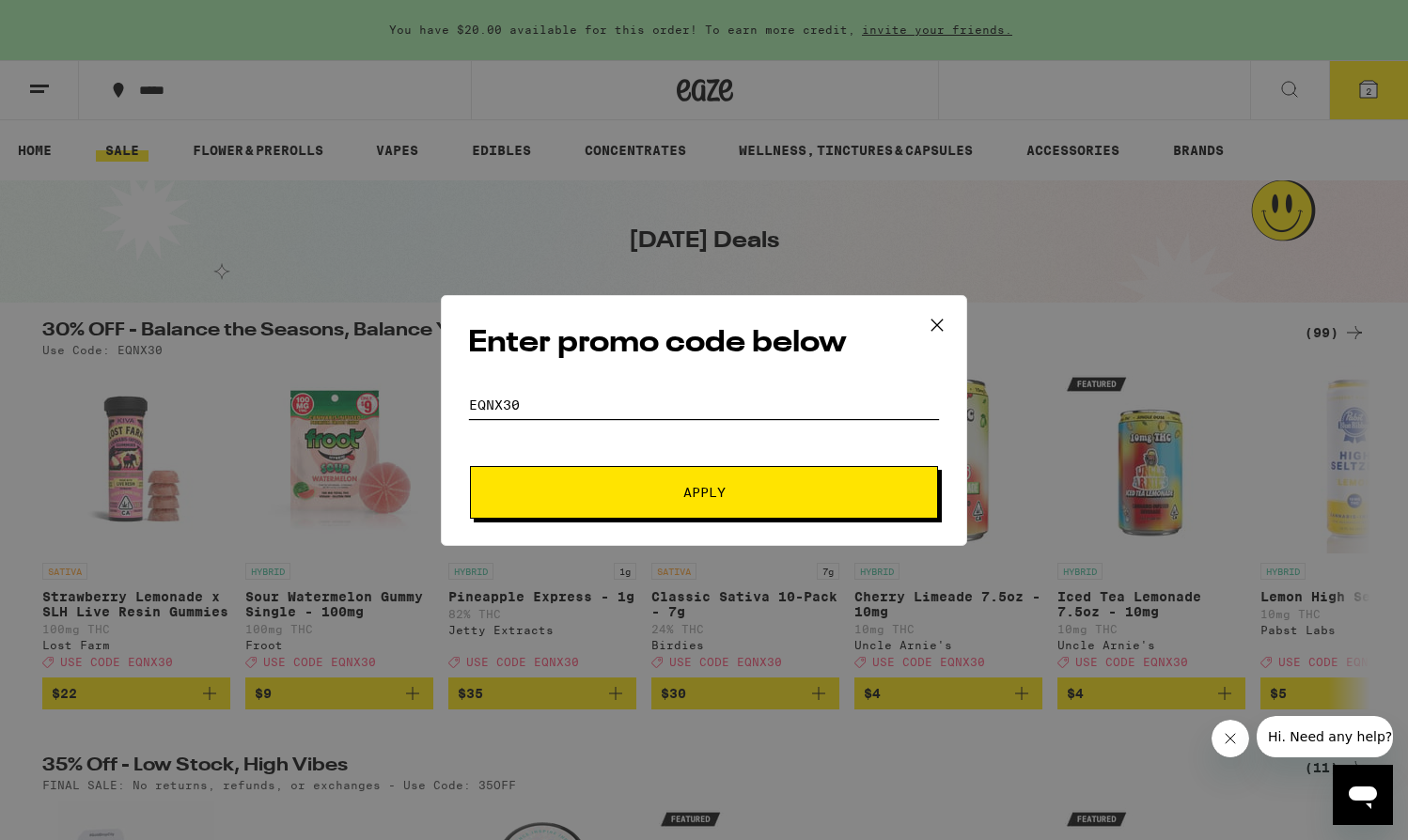
type input "EQNX30"
click at [541, 486] on span "Apply" at bounding box center [704, 491] width 338 height 13
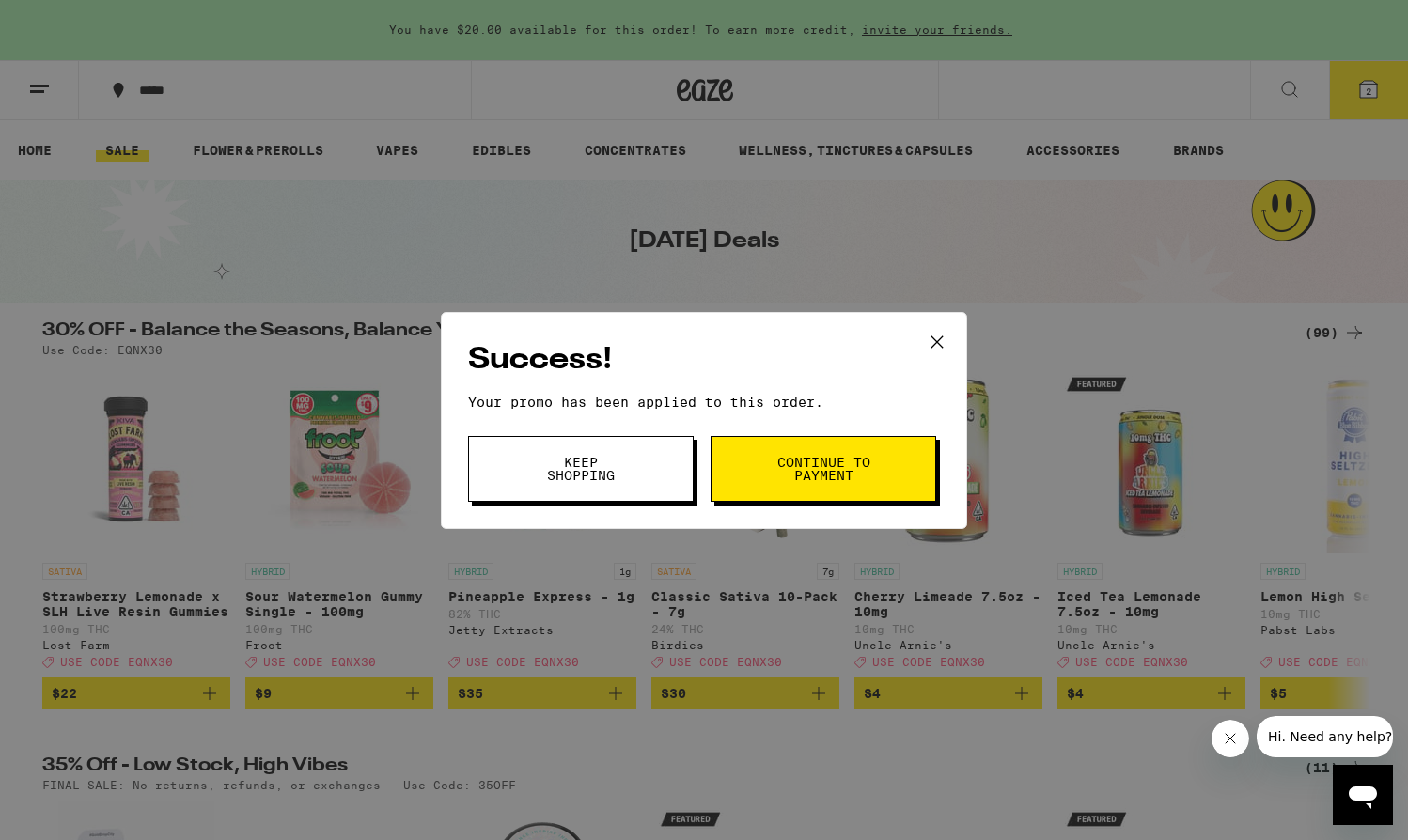
click at [630, 461] on button "Keep Shopping" at bounding box center [581, 469] width 226 height 65
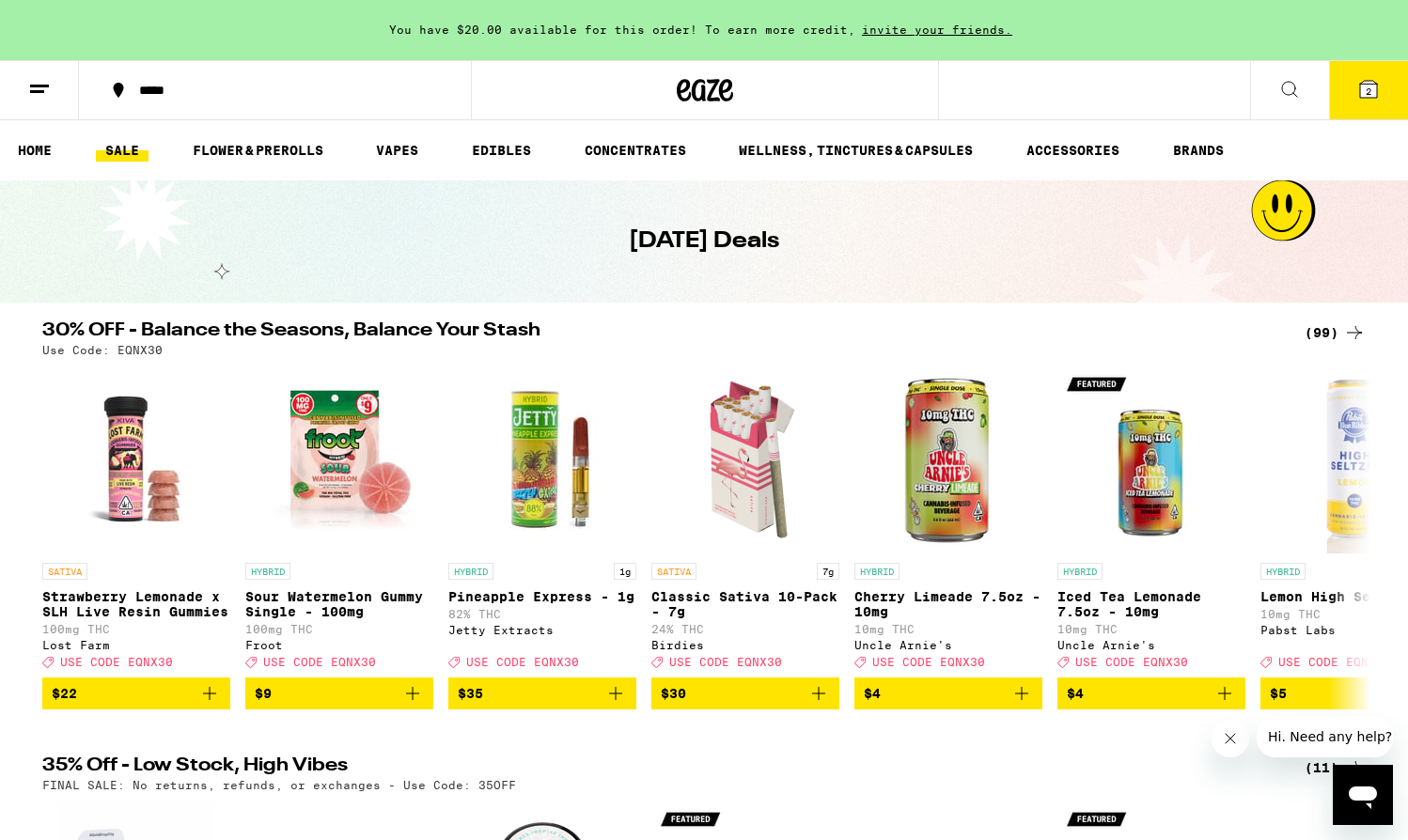
click at [1357, 79] on icon at bounding box center [1368, 89] width 23 height 23
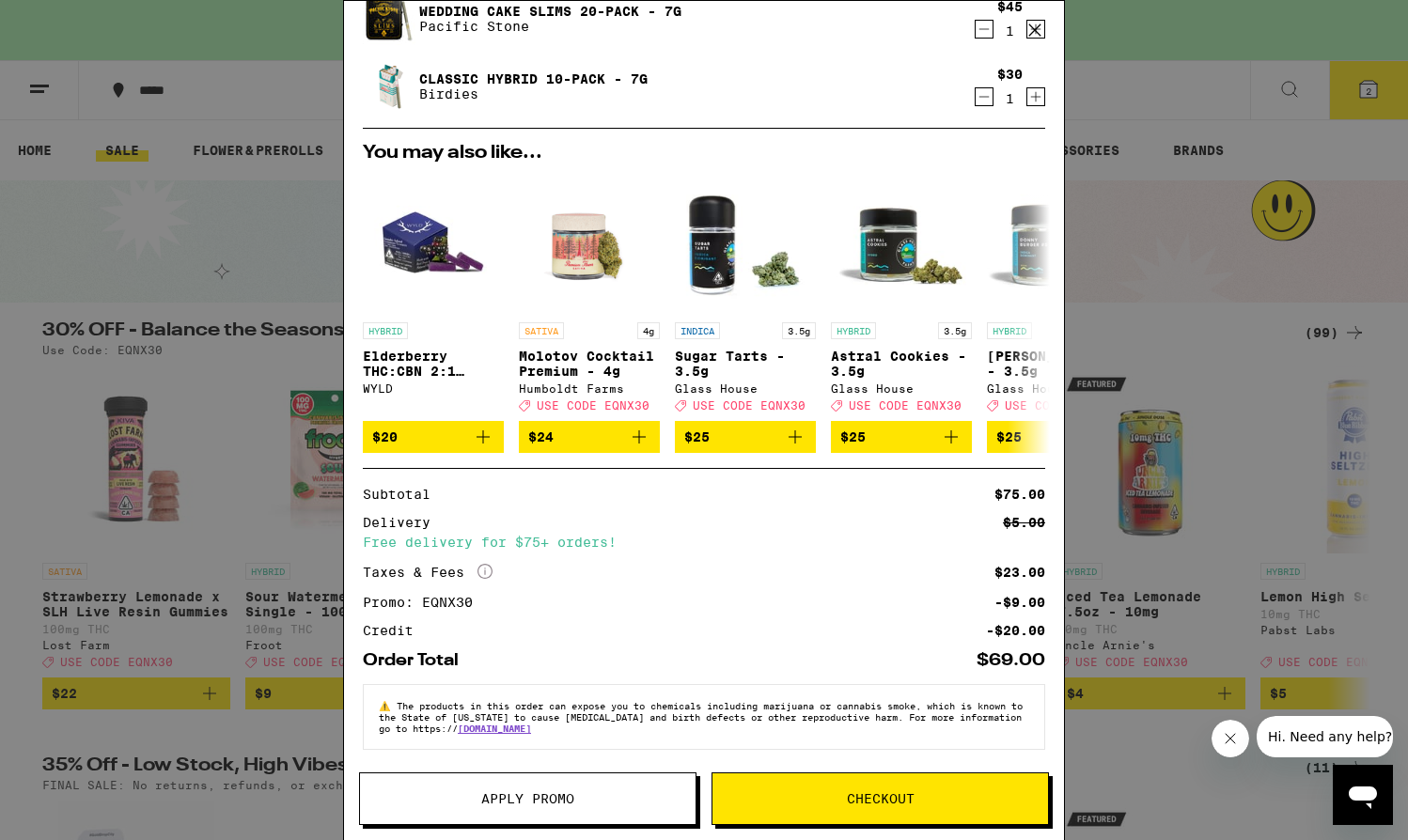
scroll to position [148, 0]
click at [790, 789] on button "Checkout" at bounding box center [880, 798] width 338 height 52
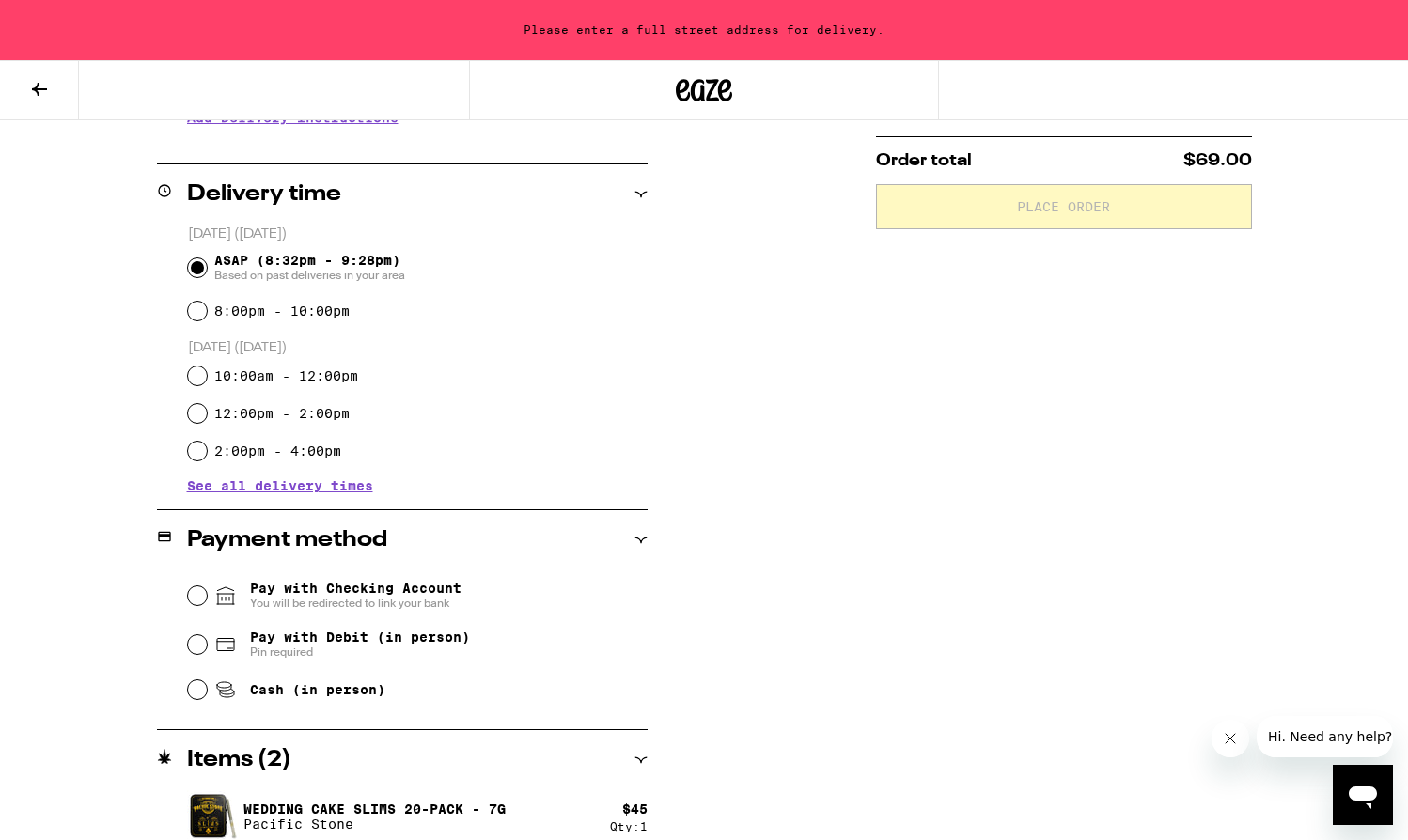
scroll to position [425, 0]
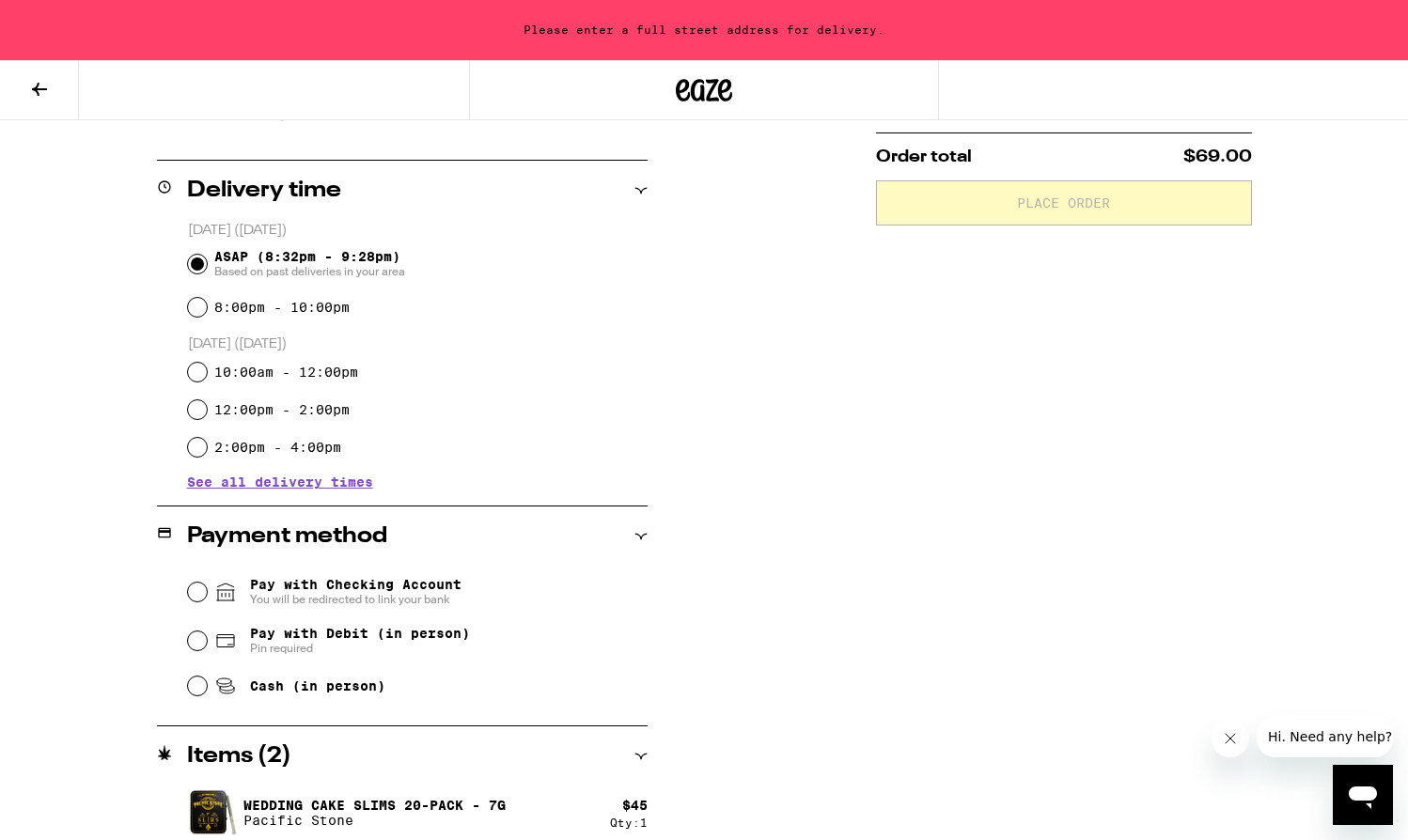
click at [447, 641] on span "Pay with Debit (in person)" at bounding box center [360, 633] width 220 height 15
click at [207, 644] on input "Pay with Debit (in person) Pin required" at bounding box center [197, 640] width 19 height 19
radio input "true"
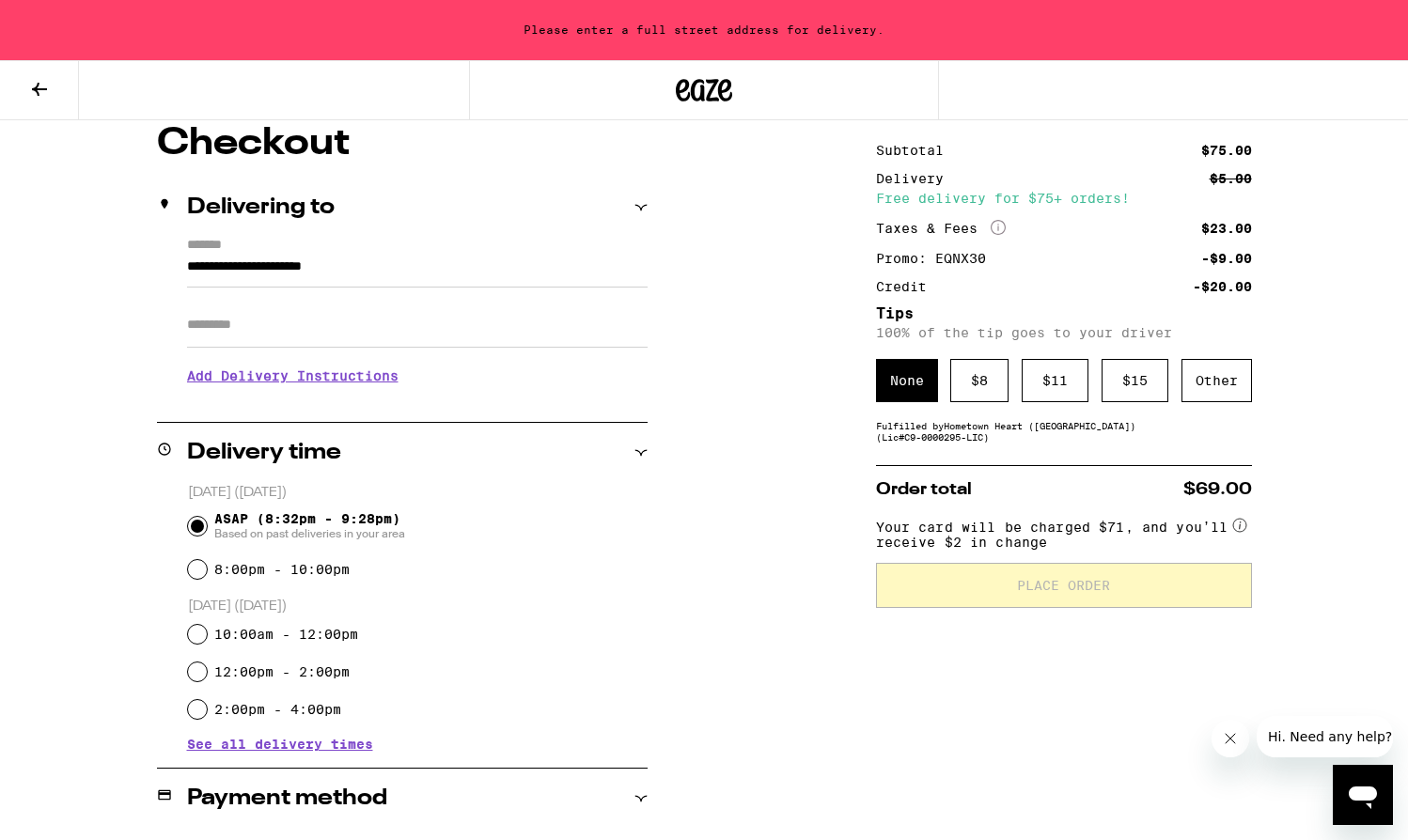
scroll to position [164, 0]
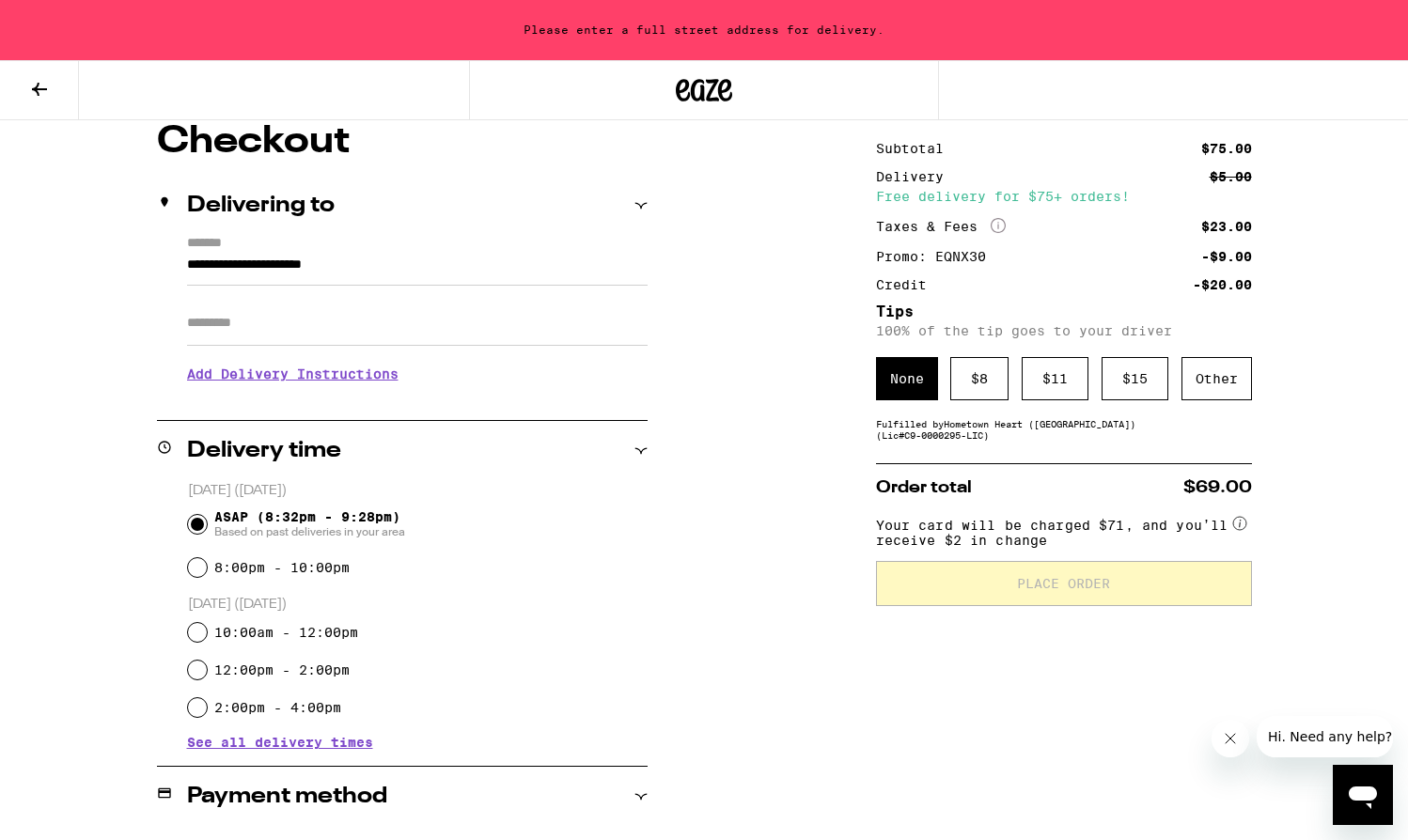
click at [1238, 527] on circle at bounding box center [1239, 523] width 13 height 13
click at [1237, 530] on circle at bounding box center [1239, 523] width 13 height 13
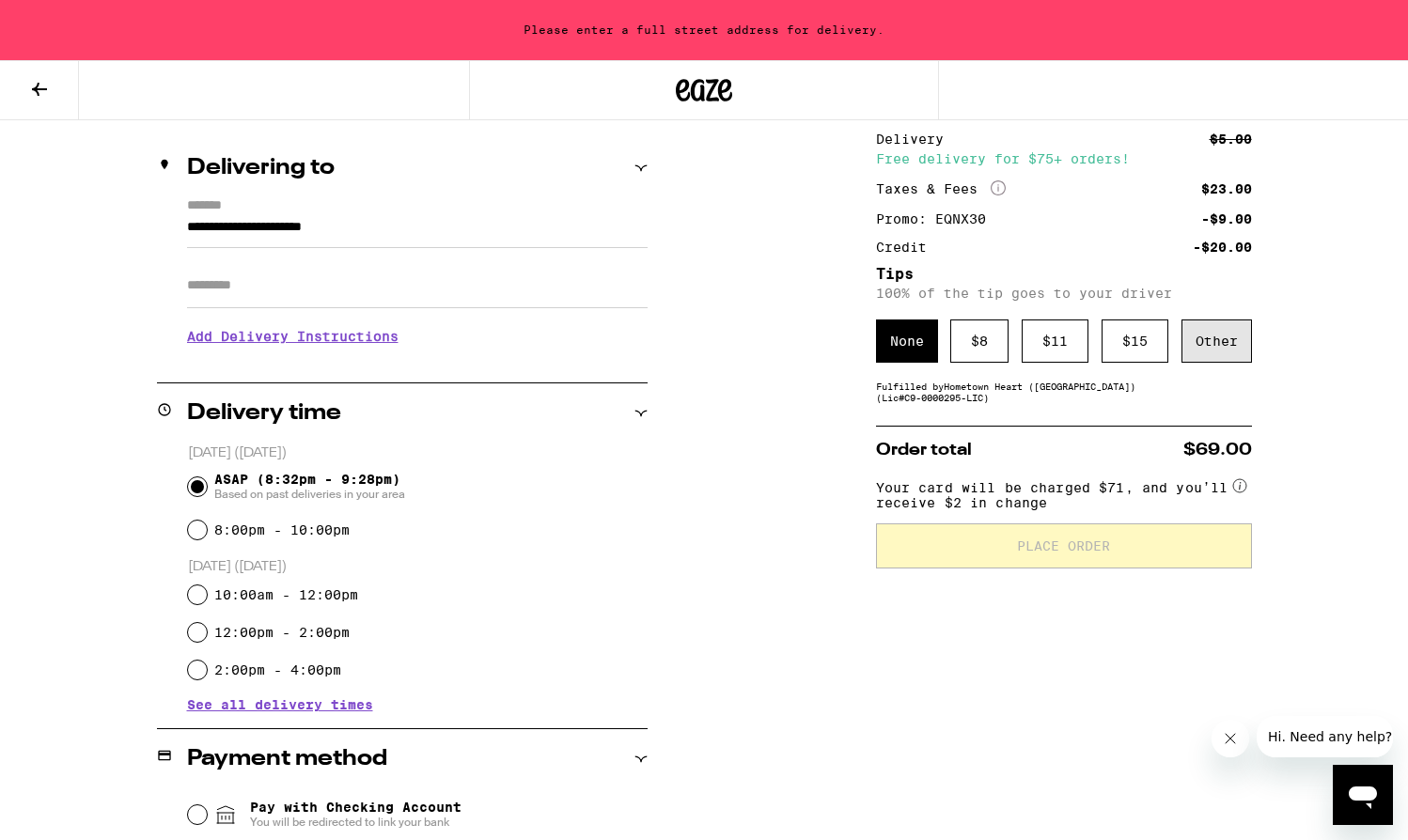
click at [1199, 346] on div "Other" at bounding box center [1216, 341] width 70 height 44
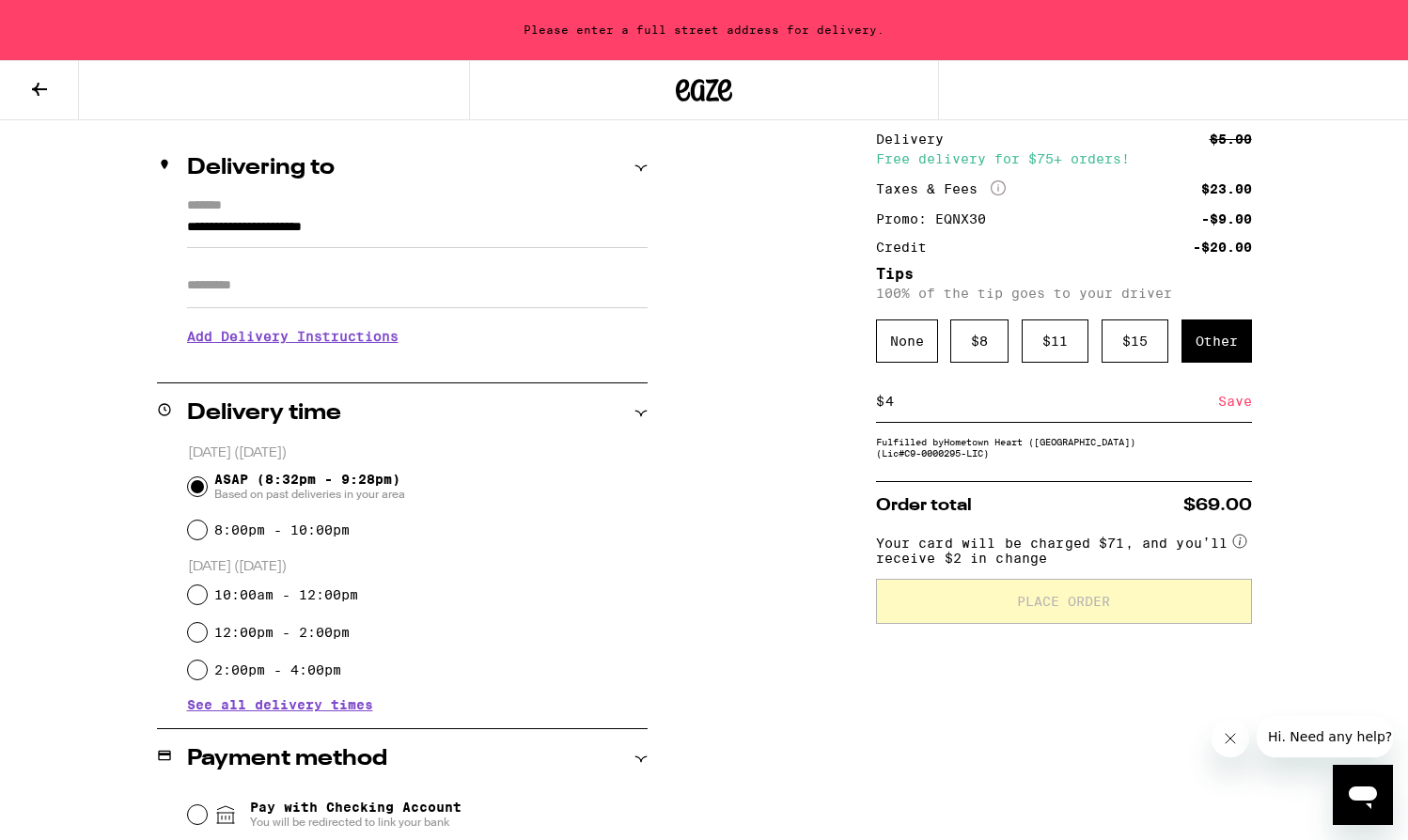
type input "4"
click at [1230, 407] on div "Save" at bounding box center [1235, 401] width 34 height 42
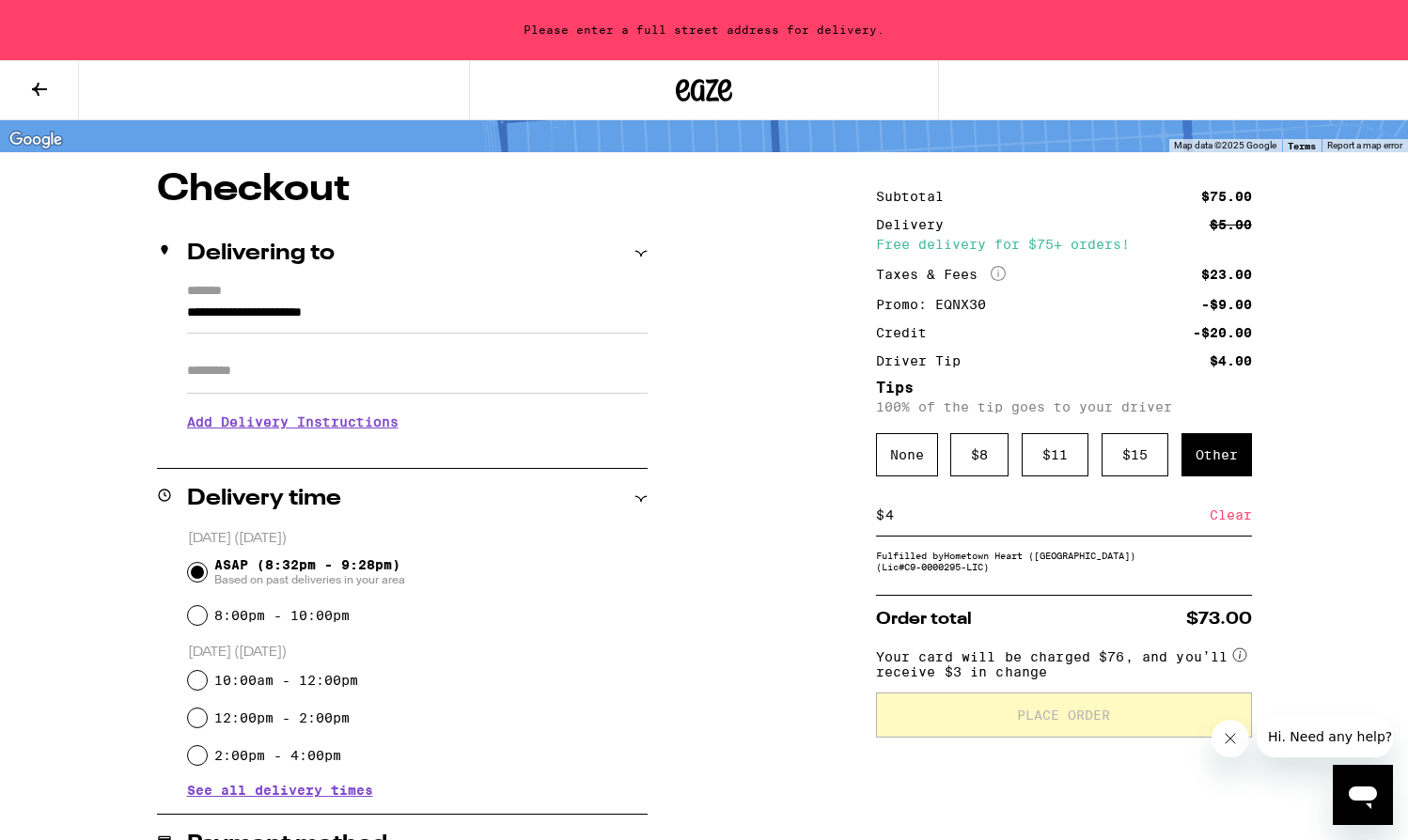
scroll to position [107, 0]
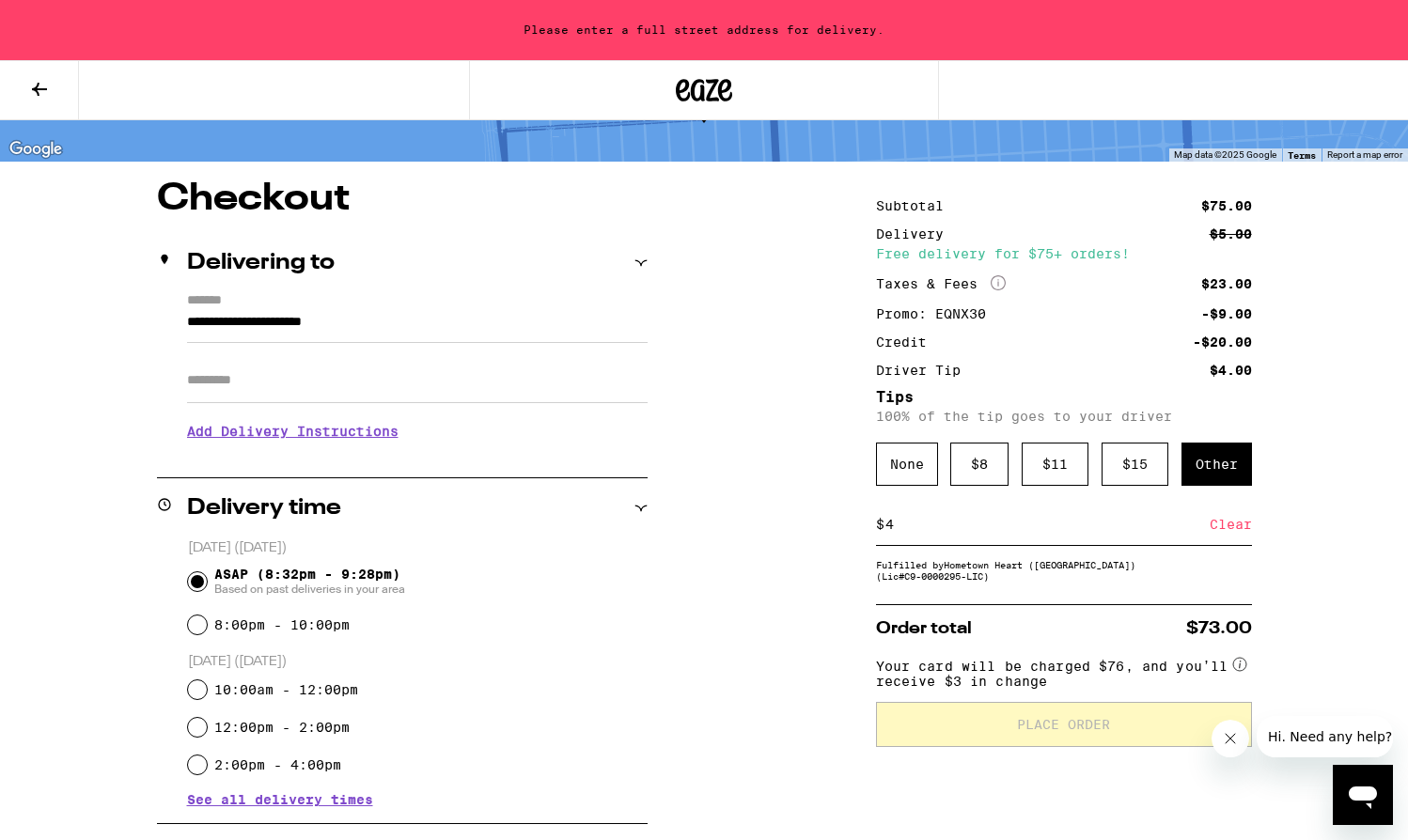
click at [478, 367] on input "Apt/Suite" at bounding box center [417, 380] width 461 height 46
click at [488, 319] on input "**********" at bounding box center [417, 327] width 461 height 32
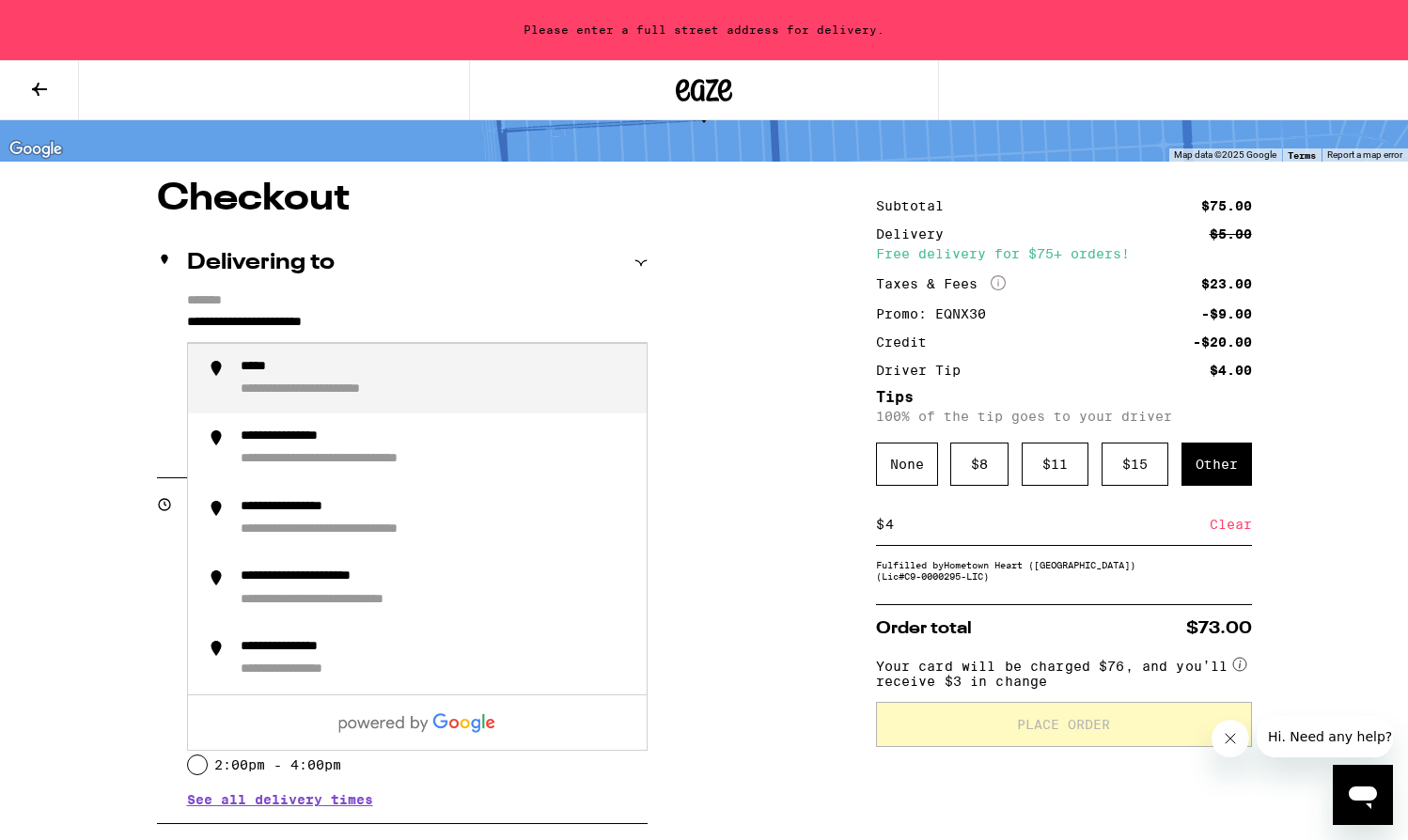
click at [488, 319] on input "**********" at bounding box center [417, 327] width 461 height 32
click at [281, 379] on div "**********" at bounding box center [436, 378] width 391 height 41
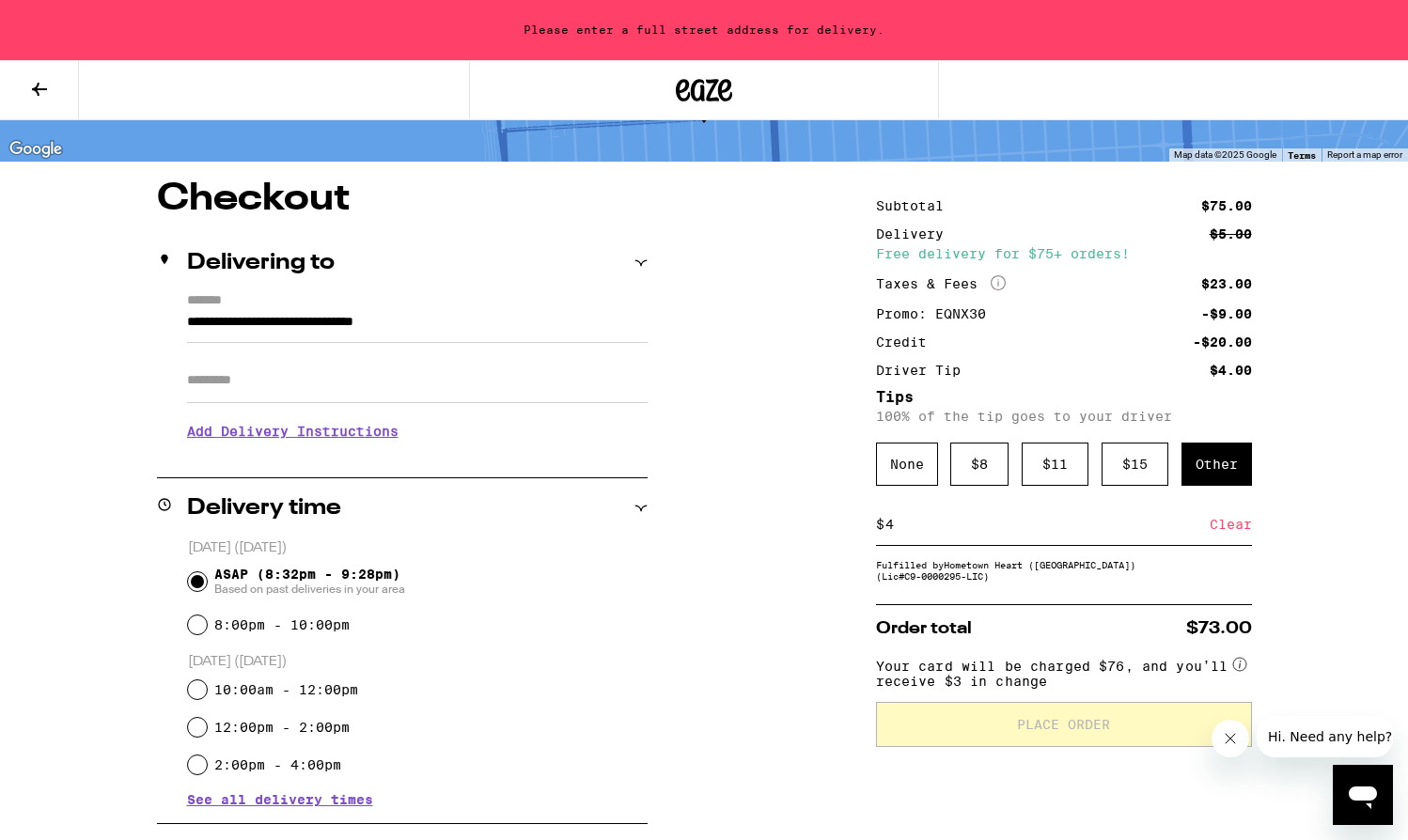
type input "**********"
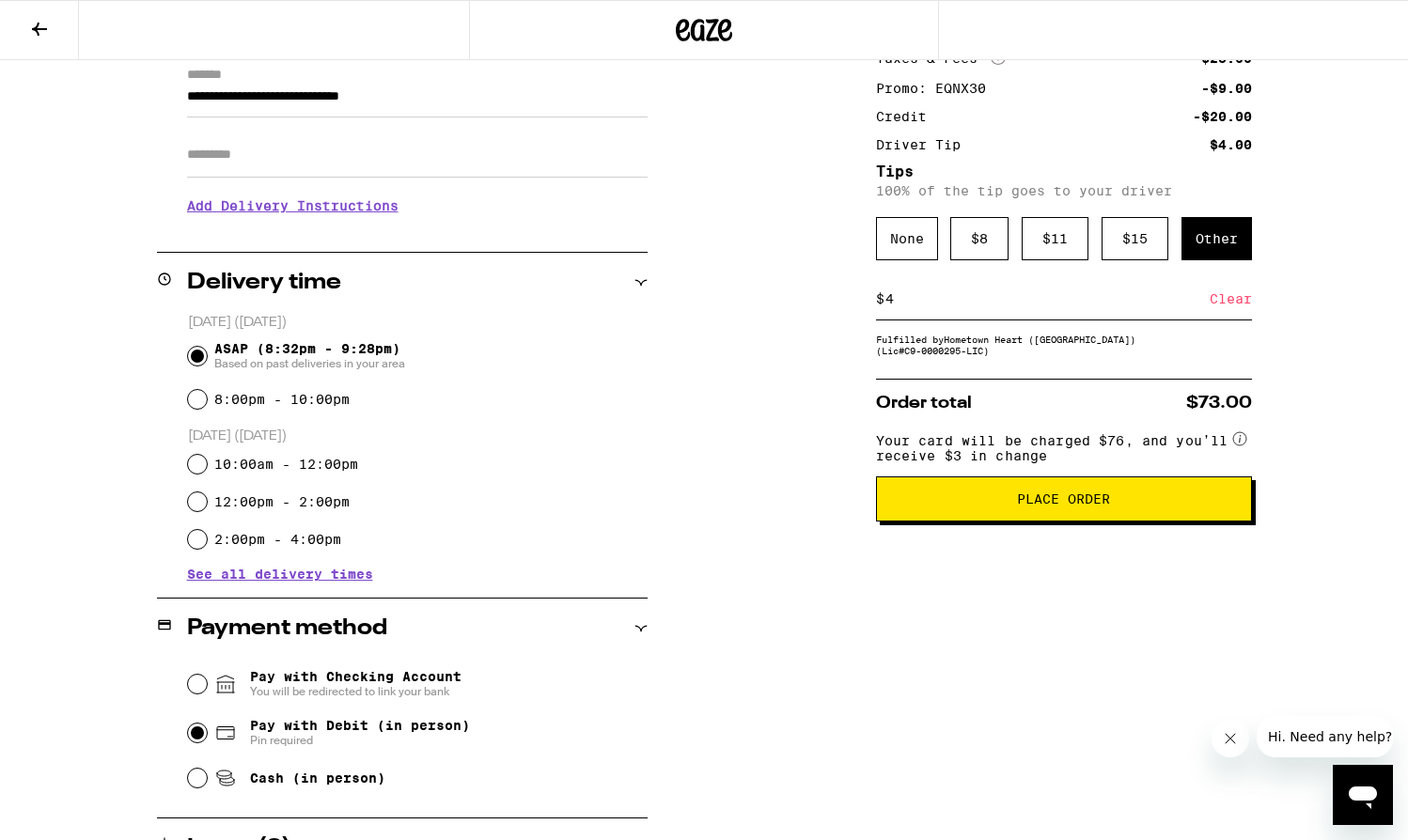
scroll to position [301, 0]
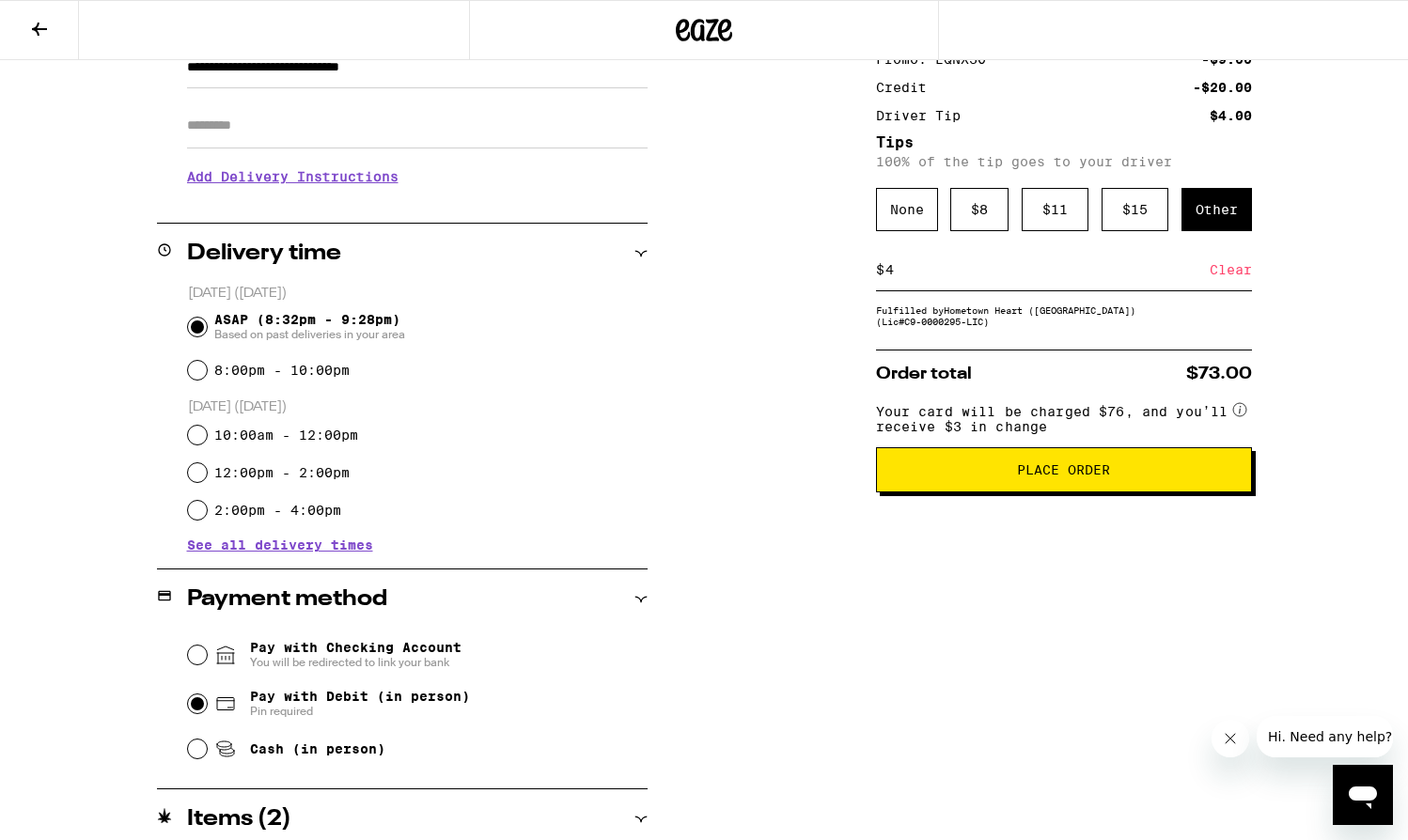
click at [910, 476] on span "Place Order" at bounding box center [1063, 470] width 344 height 13
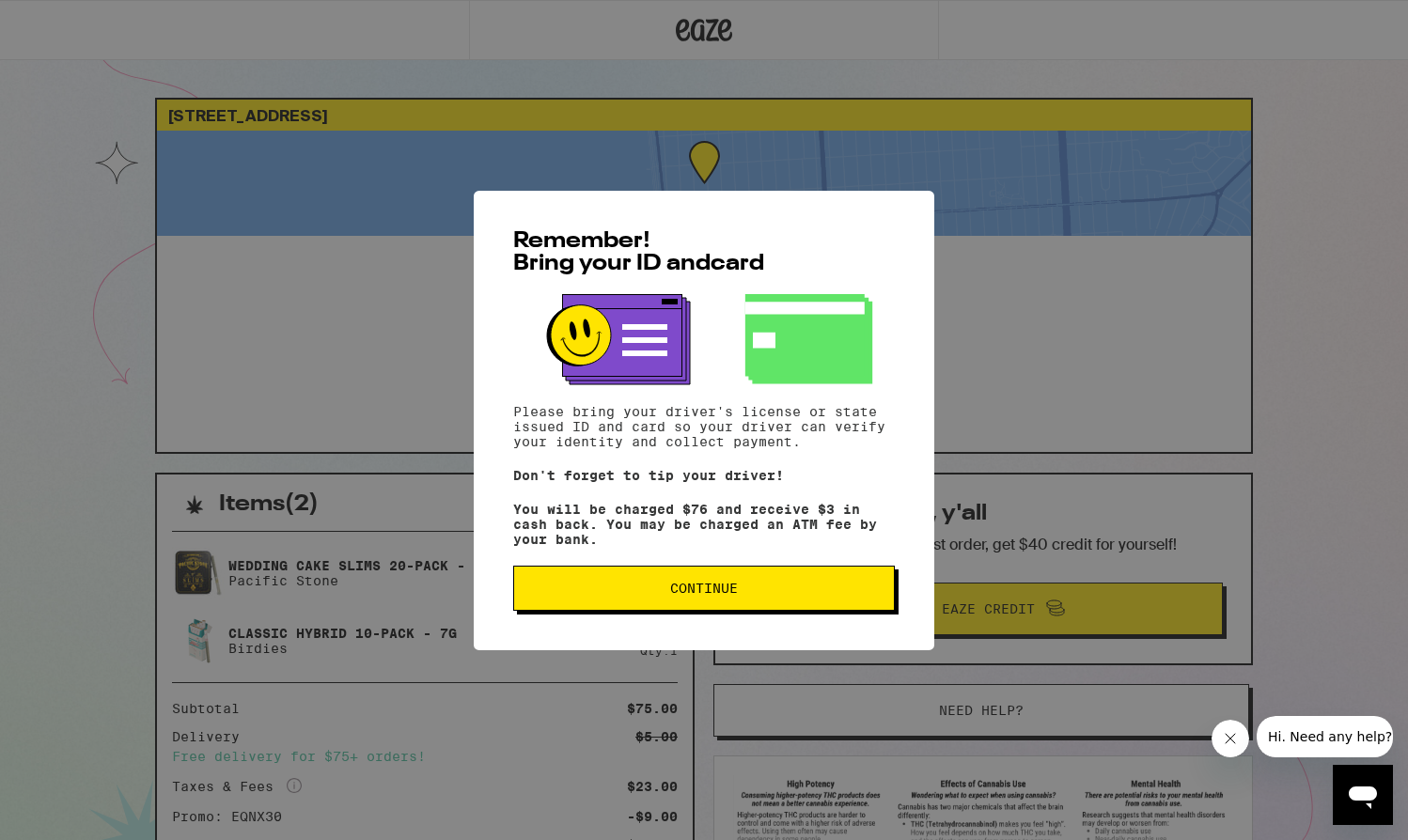
click at [716, 593] on span "Continue" at bounding box center [704, 587] width 67 height 13
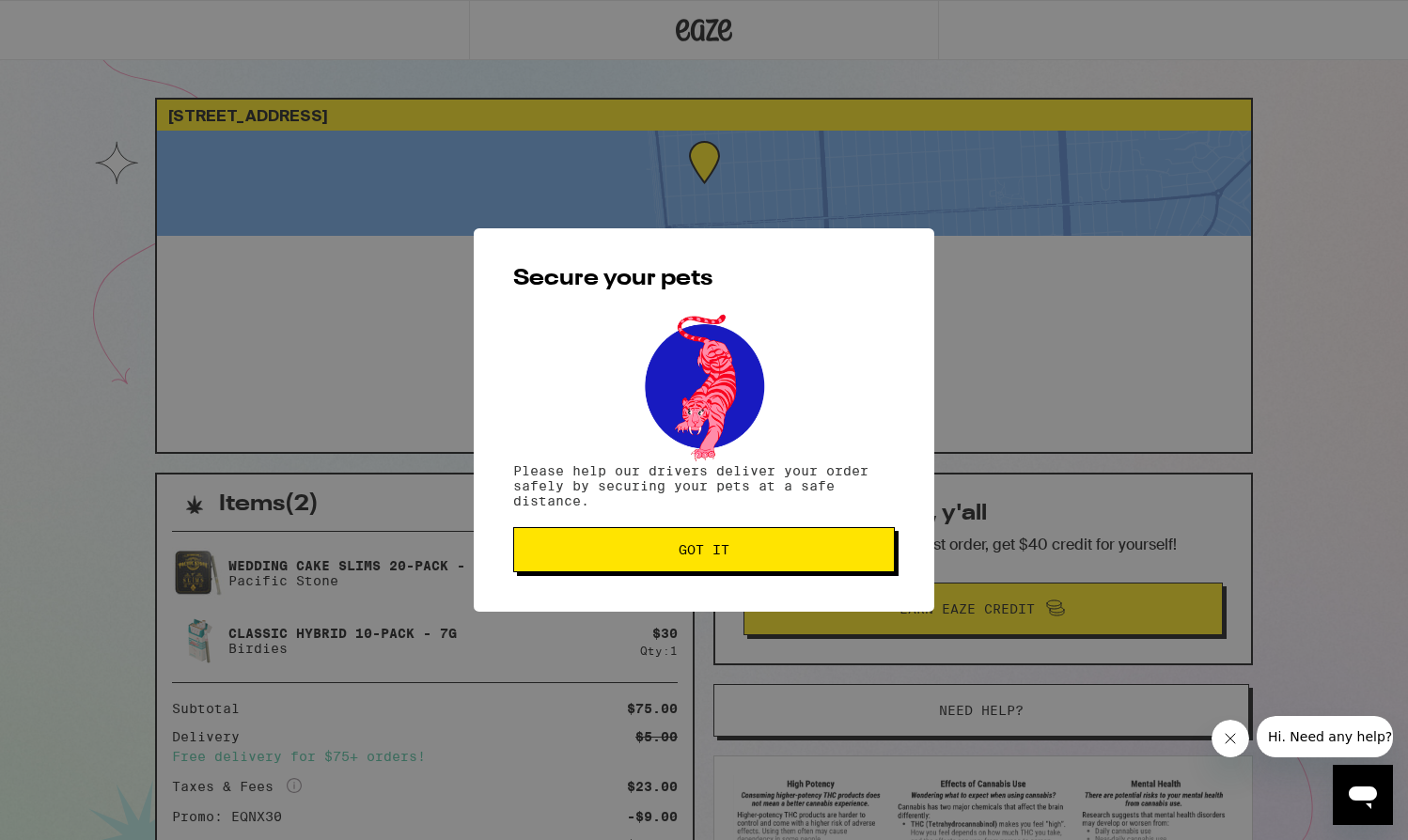
click at [722, 547] on span "Got it" at bounding box center [704, 549] width 51 height 13
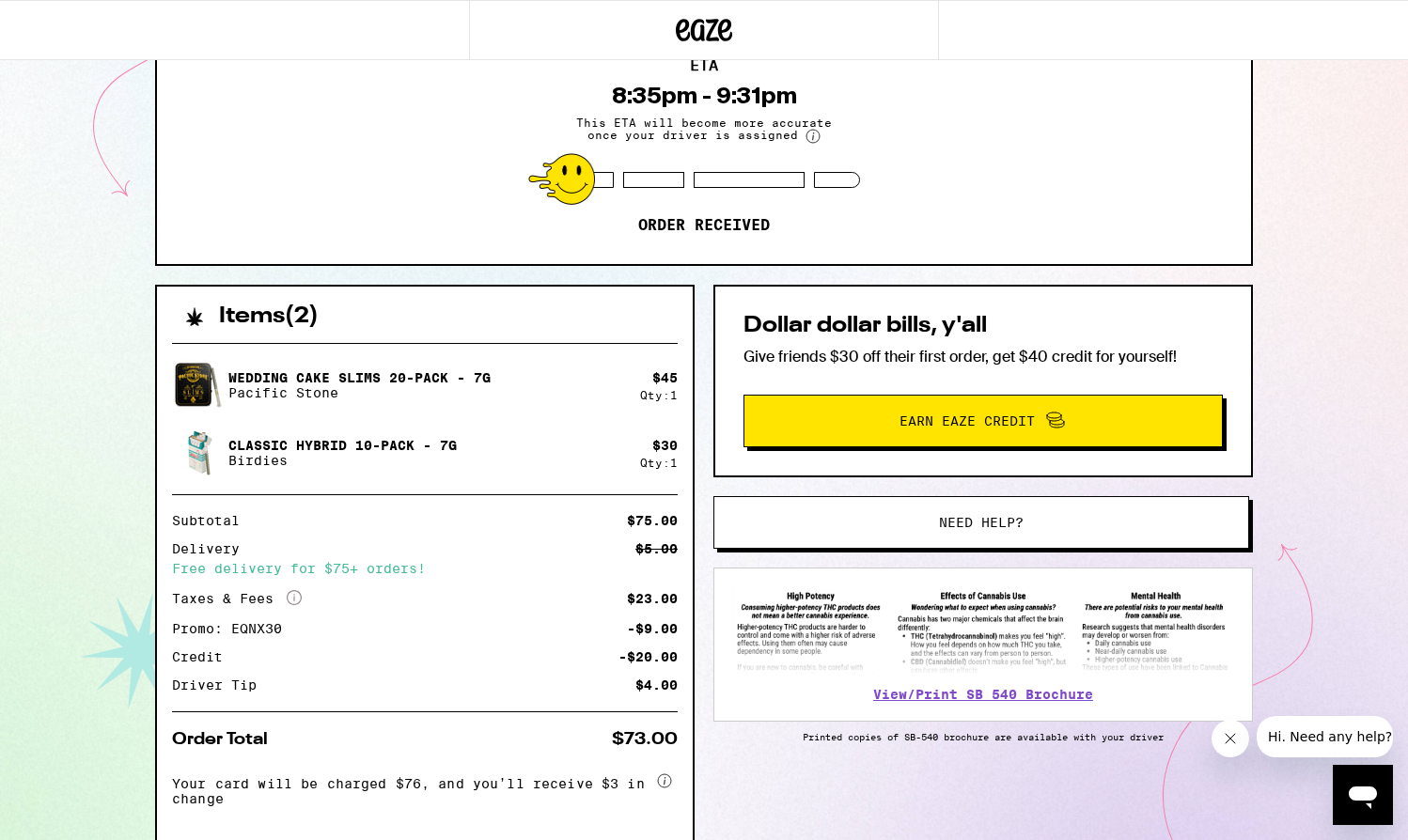
scroll to position [277, 0]
